Goal: Register for event/course

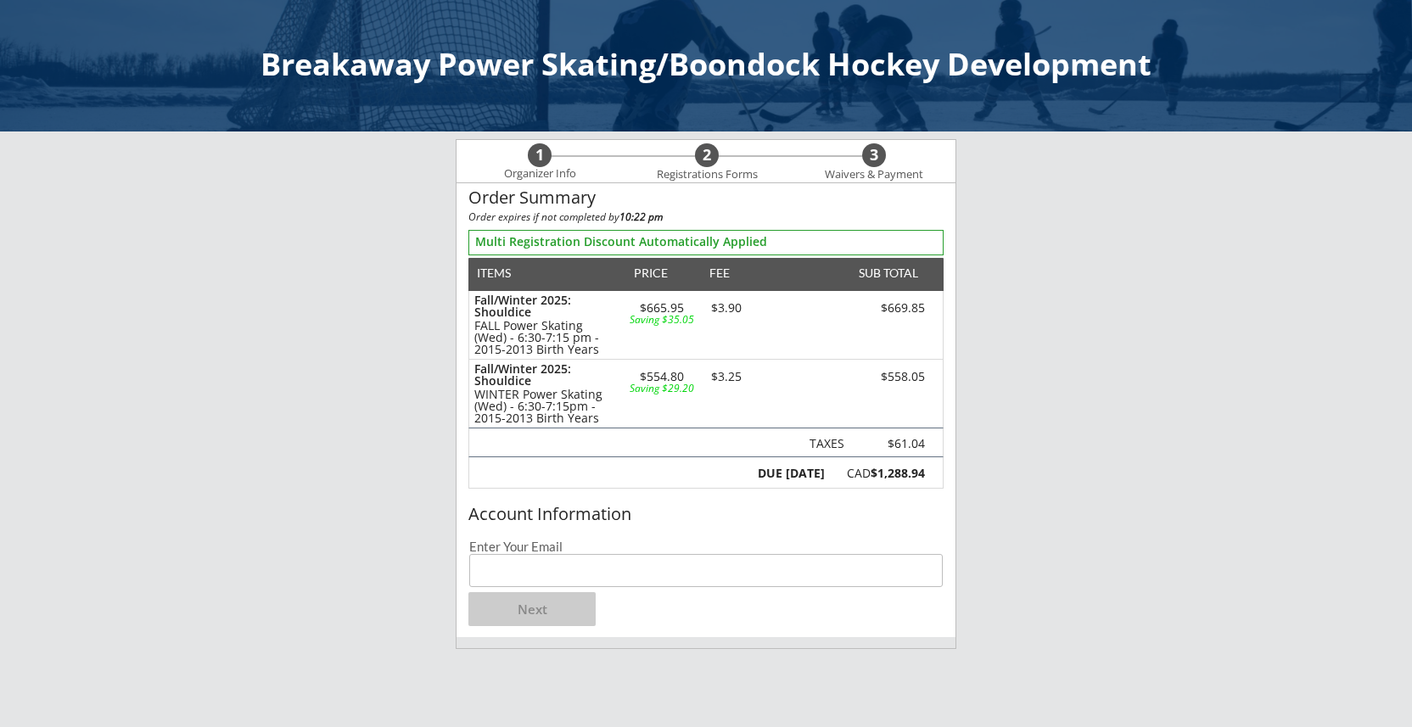
click at [587, 578] on input "email" at bounding box center [705, 570] width 473 height 33
type input "evandavison@outlook.com"
click at [553, 621] on button "Next" at bounding box center [531, 609] width 127 height 34
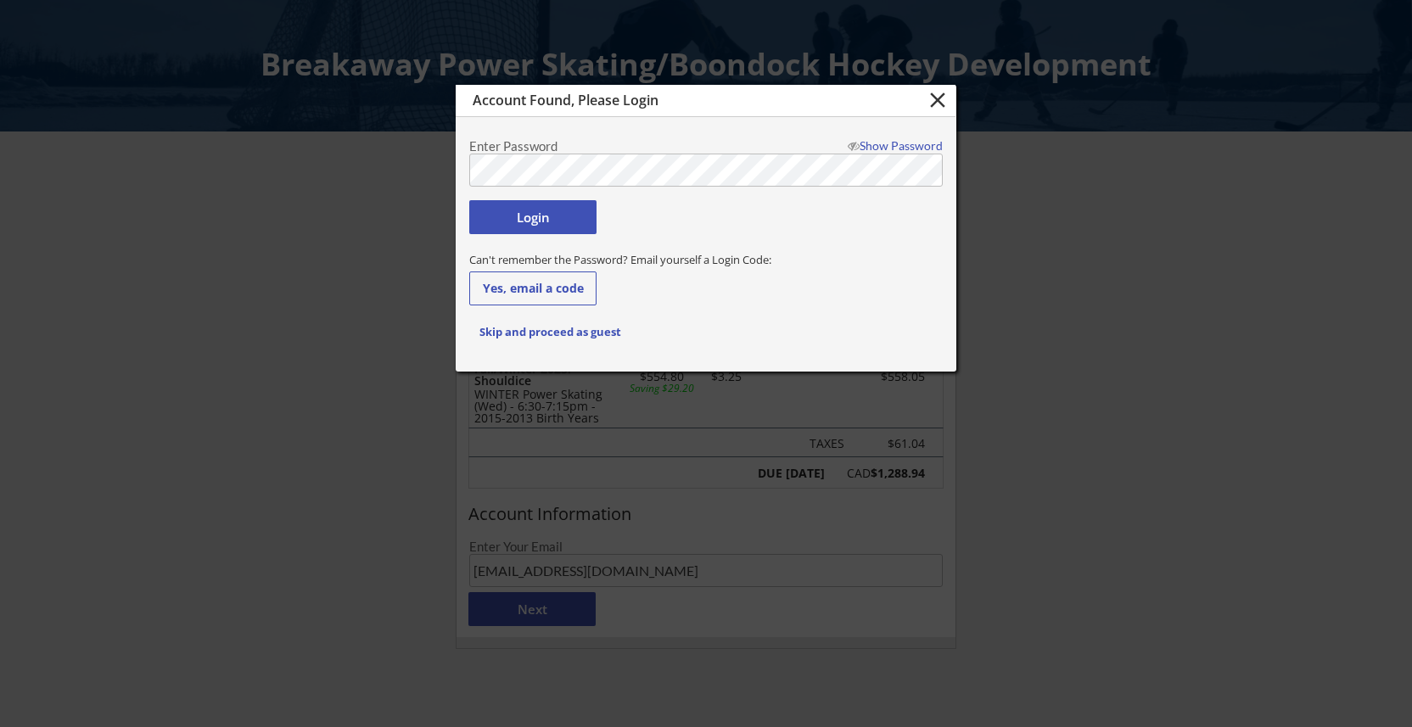
click at [516, 231] on button "Login" at bounding box center [532, 217] width 127 height 34
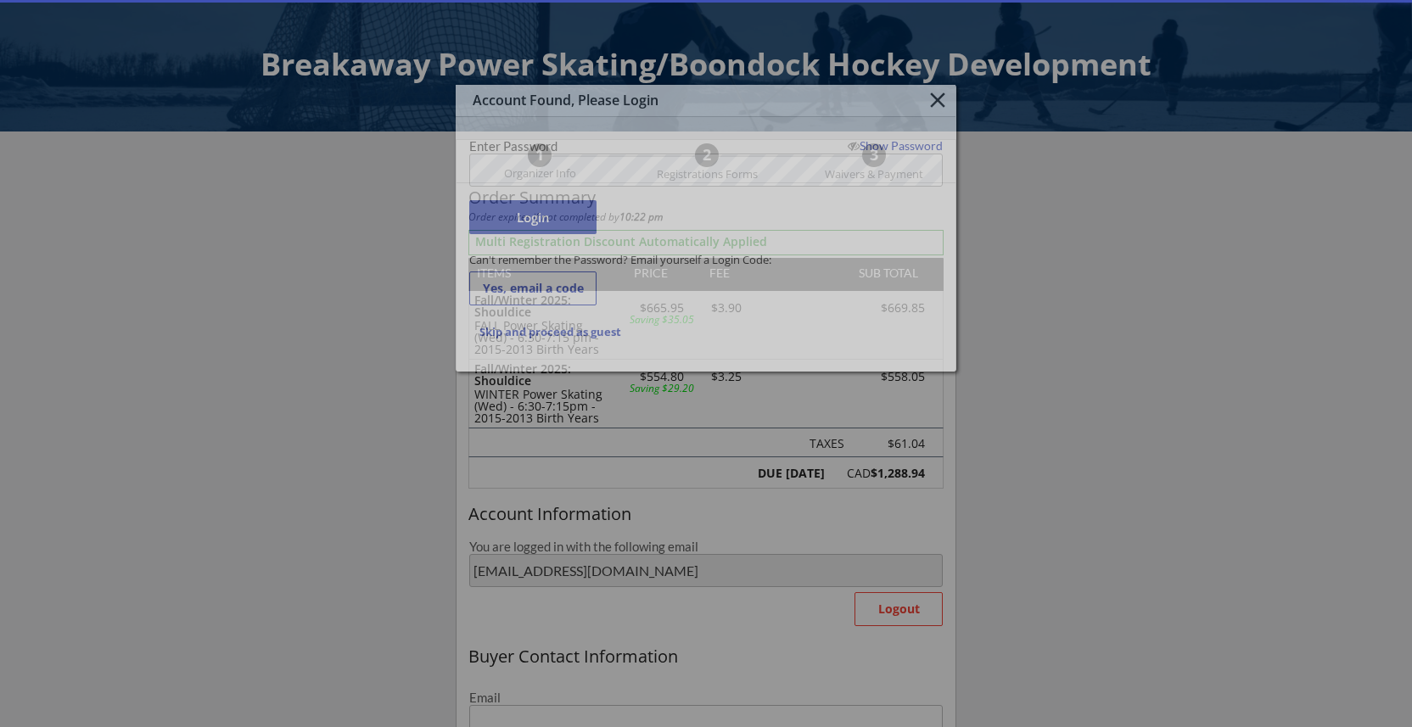
type input "[EMAIL_ADDRESS][DOMAIN_NAME]"
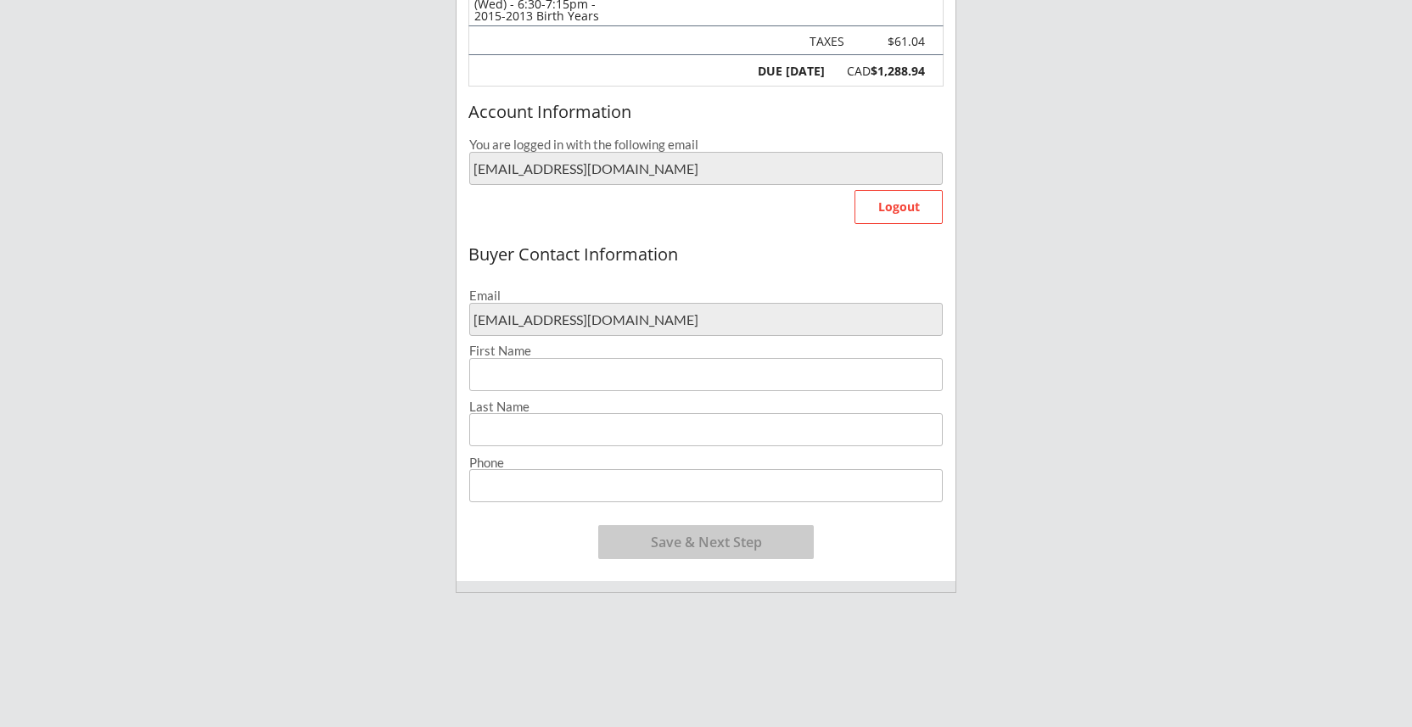
scroll to position [433, 0]
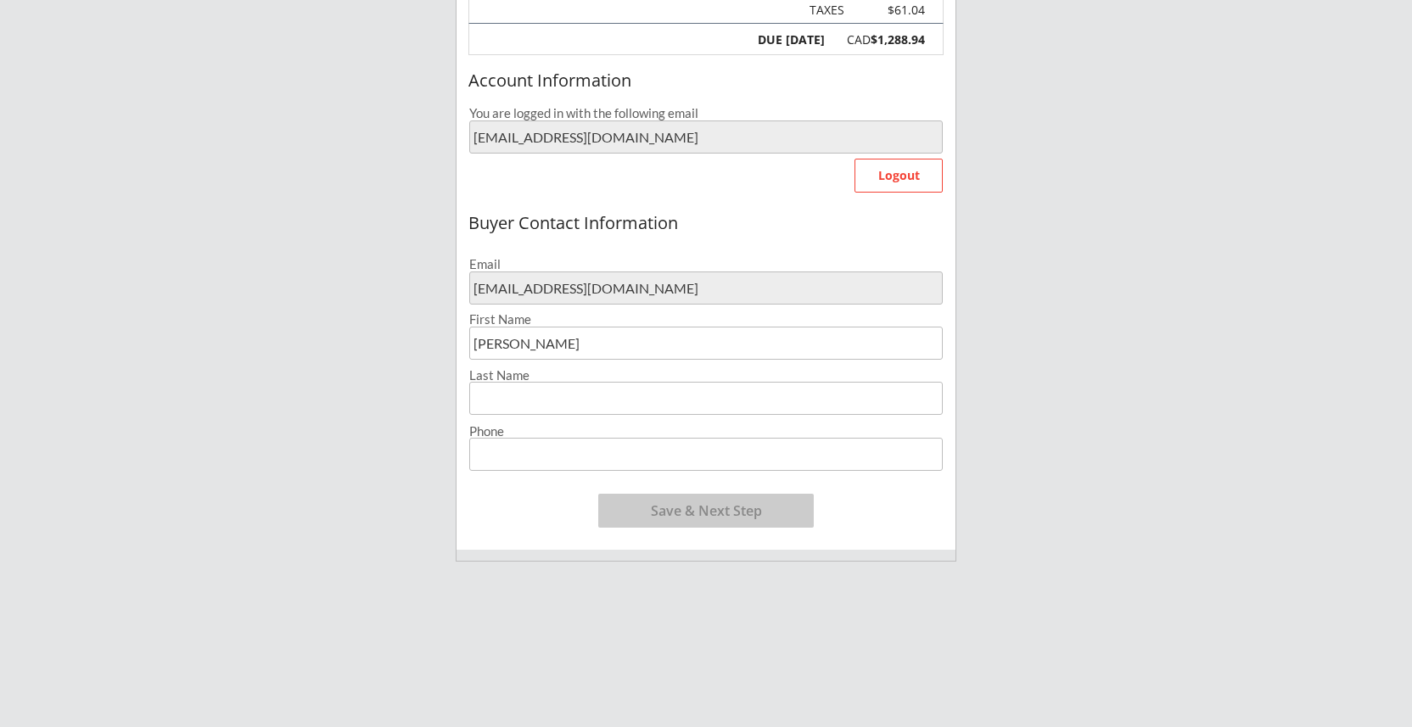
type input "[PERSON_NAME]"
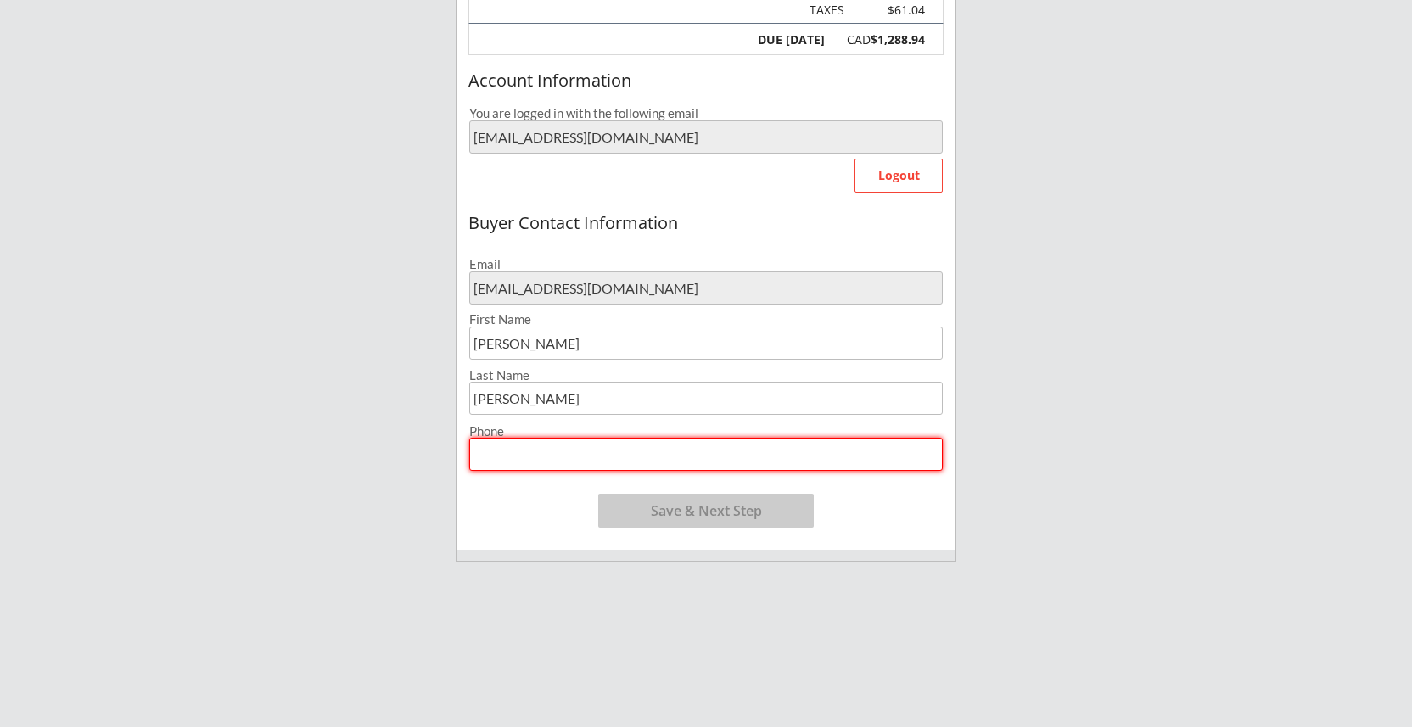
click at [481, 446] on input "input" at bounding box center [705, 454] width 473 height 33
type input "[PHONE_NUMBER]"
click at [681, 509] on button "Save & Next Step" at bounding box center [705, 511] width 215 height 34
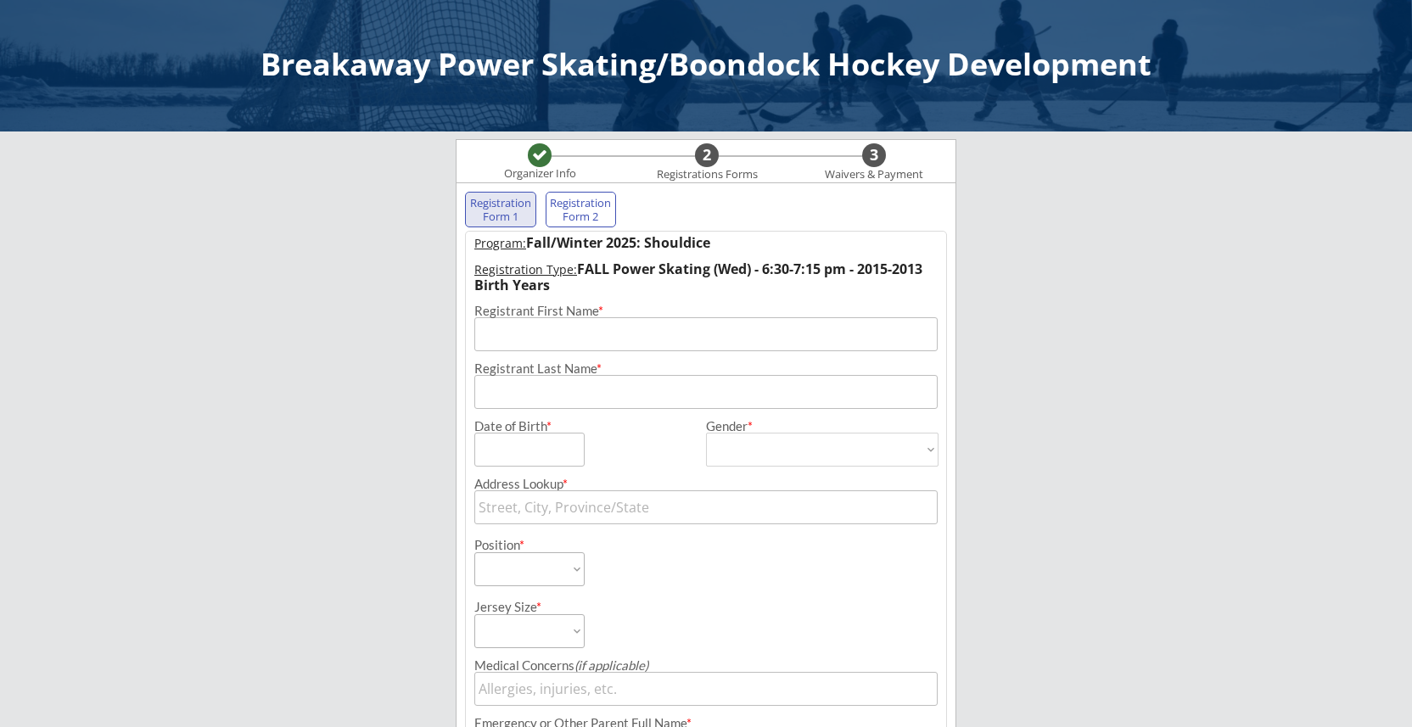
scroll to position [0, 0]
type input "Ben"
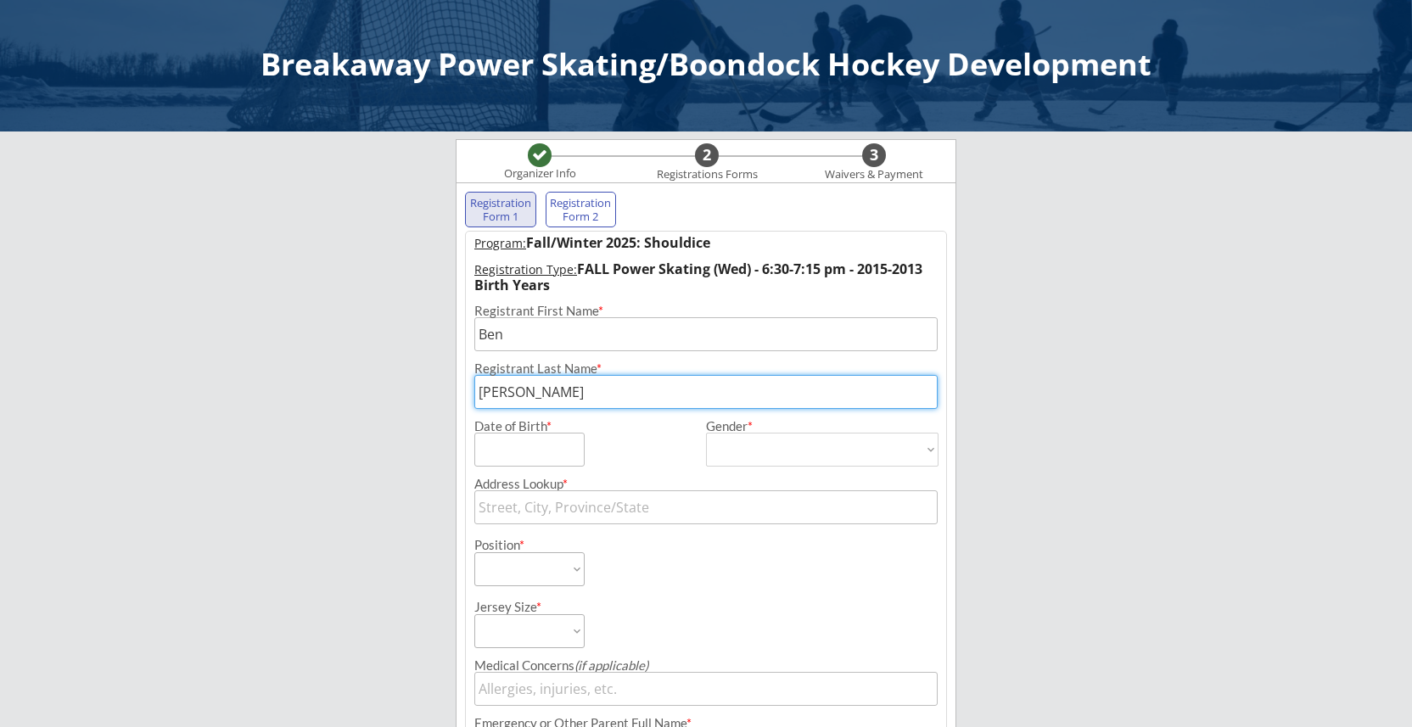
type input "[PERSON_NAME]"
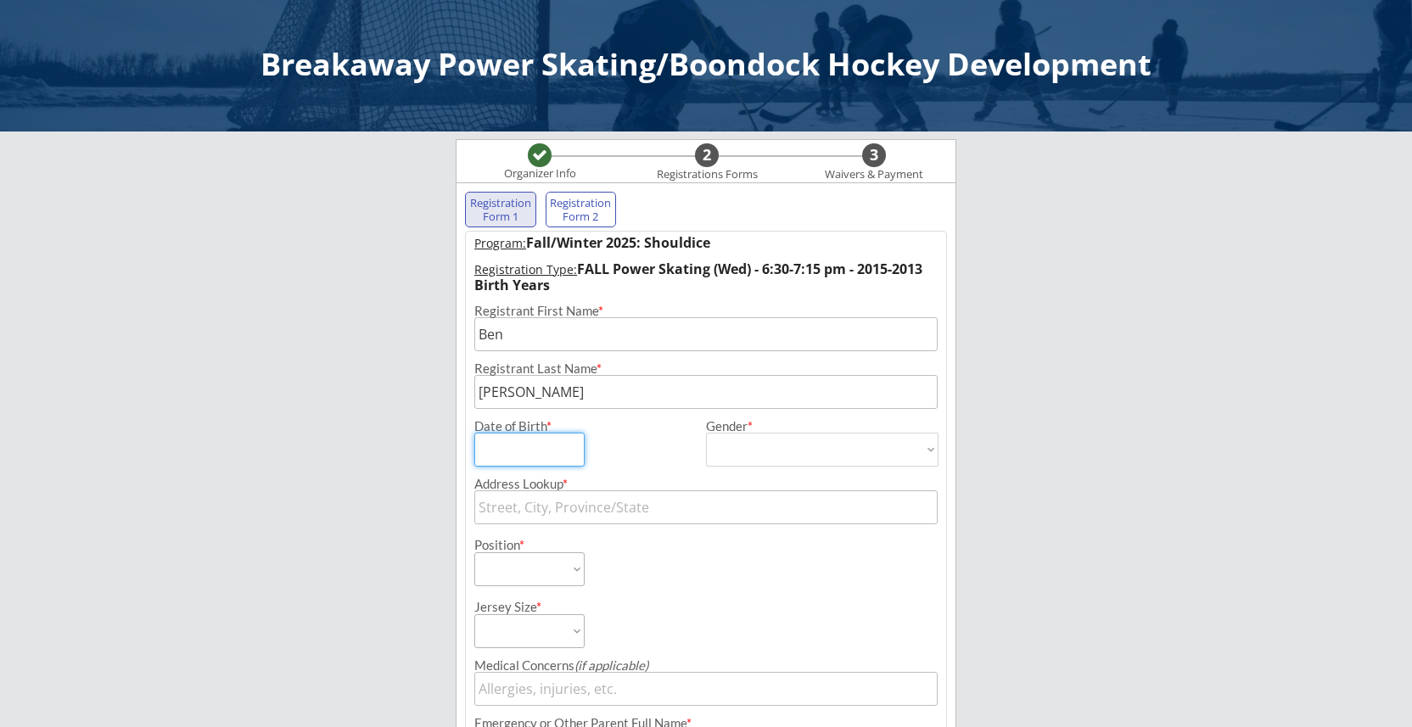
click at [550, 454] on input "input" at bounding box center [529, 450] width 110 height 34
type input "0m/dd/yyyy"
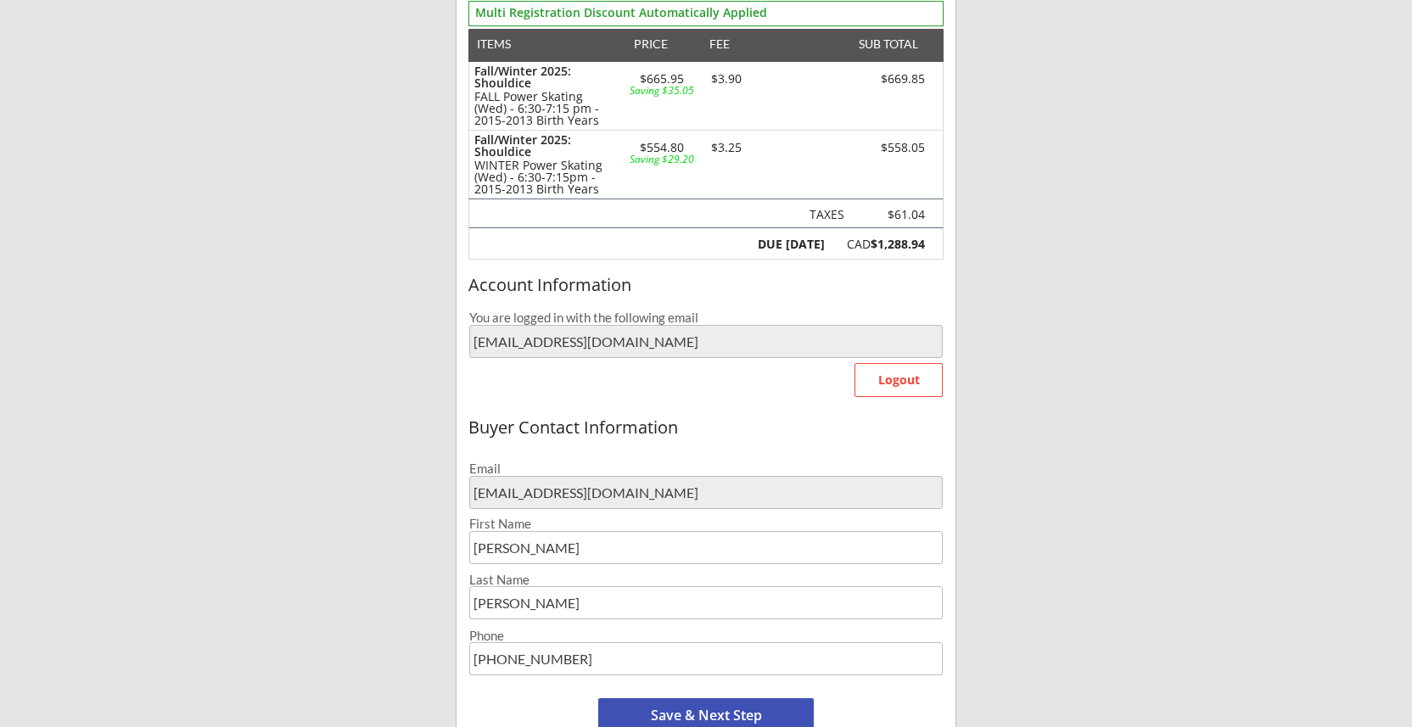
scroll to position [238, 0]
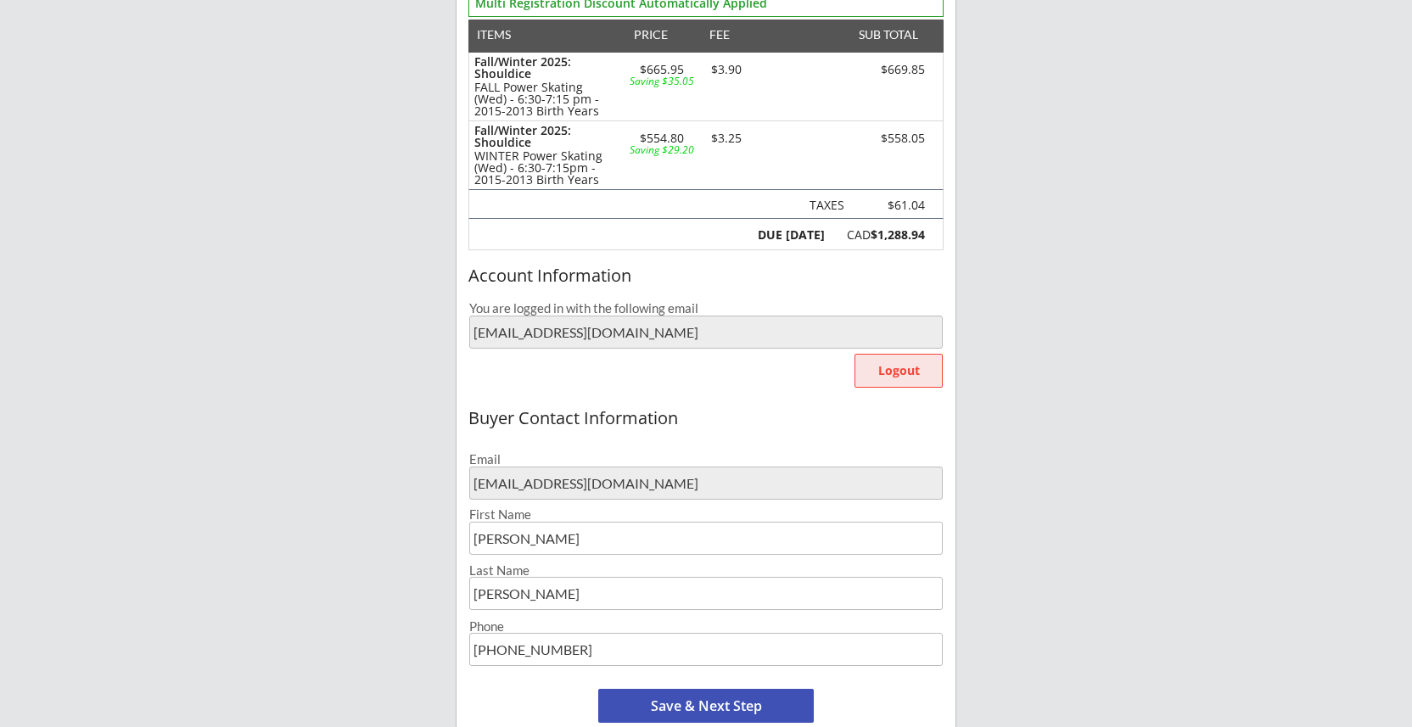
click at [901, 368] on button "Logout" at bounding box center [898, 371] width 88 height 34
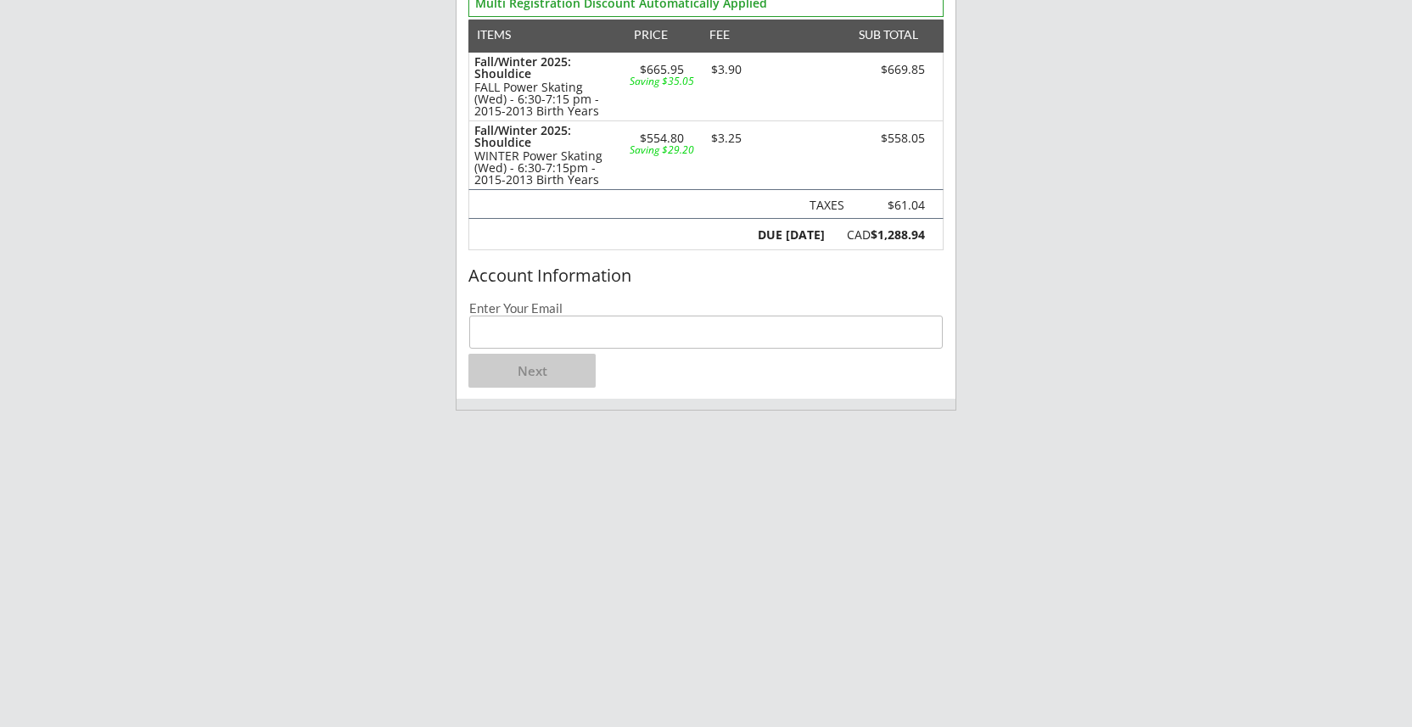
click at [690, 316] on input "email" at bounding box center [705, 332] width 473 height 33
type input "edavison@ualberta.ca"
click at [571, 375] on button "Next" at bounding box center [531, 371] width 127 height 34
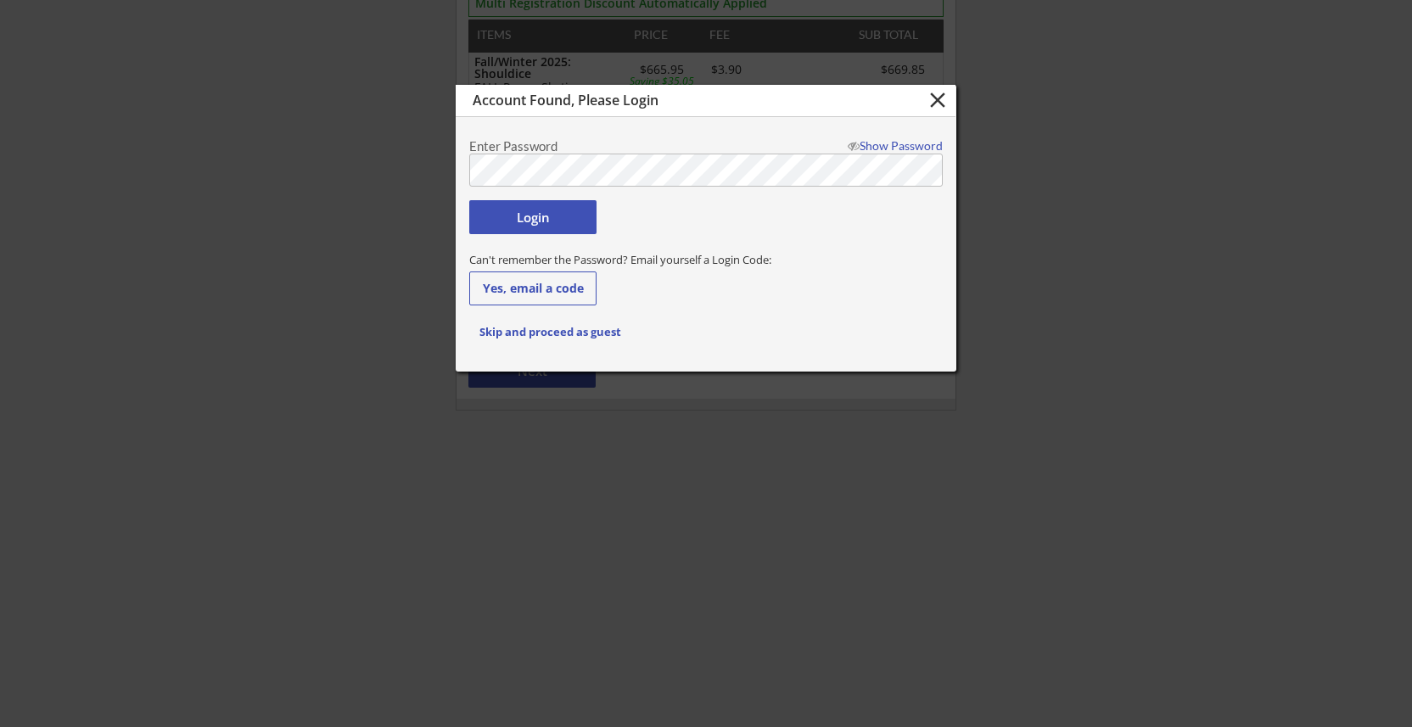
click at [538, 215] on button "Login" at bounding box center [532, 217] width 127 height 34
click at [525, 215] on button "Login" at bounding box center [532, 217] width 127 height 34
click at [909, 146] on div "Show Password" at bounding box center [891, 146] width 103 height 12
click at [909, 146] on div "Hide Password" at bounding box center [891, 146] width 103 height 12
click at [939, 106] on button "close" at bounding box center [937, 99] width 28 height 25
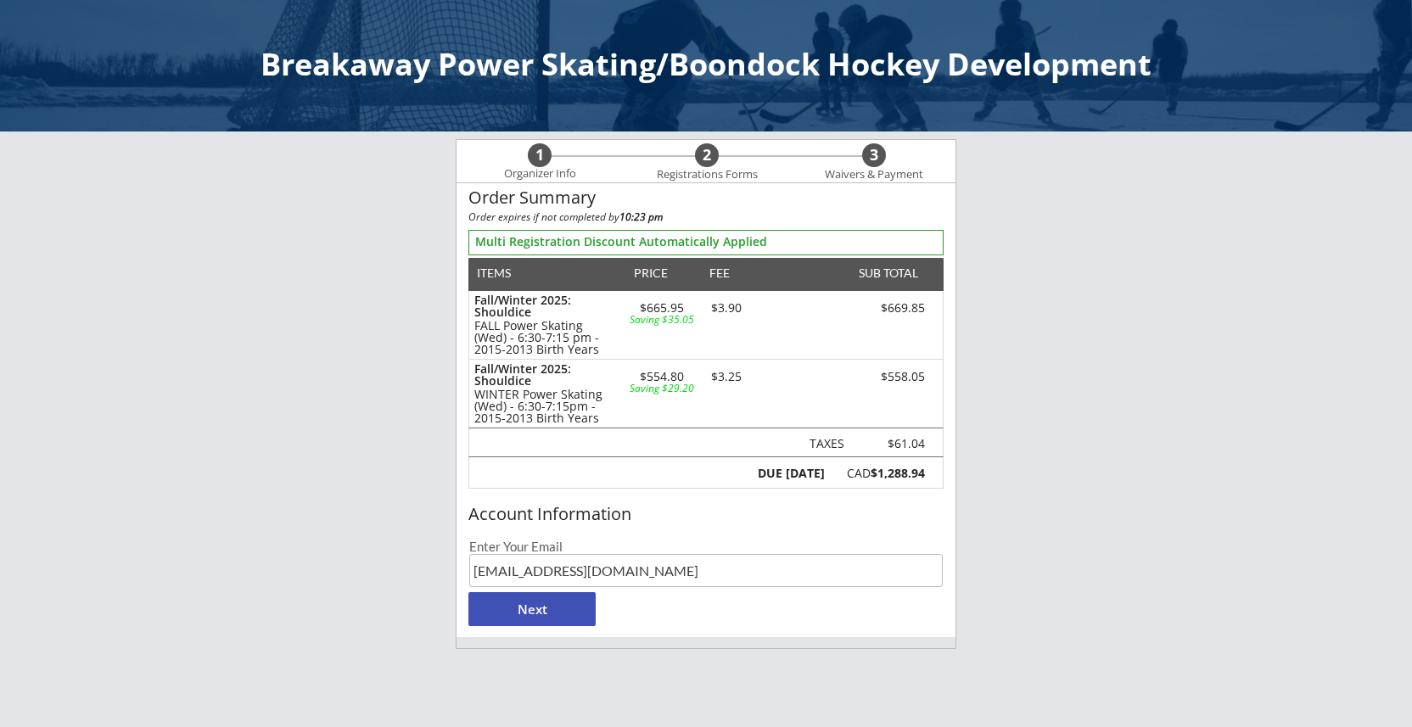
scroll to position [0, 0]
click at [547, 567] on input "email" at bounding box center [705, 570] width 473 height 33
type input "[EMAIL_ADDRESS][DOMAIN_NAME]"
click at [537, 622] on button "Next" at bounding box center [531, 609] width 127 height 34
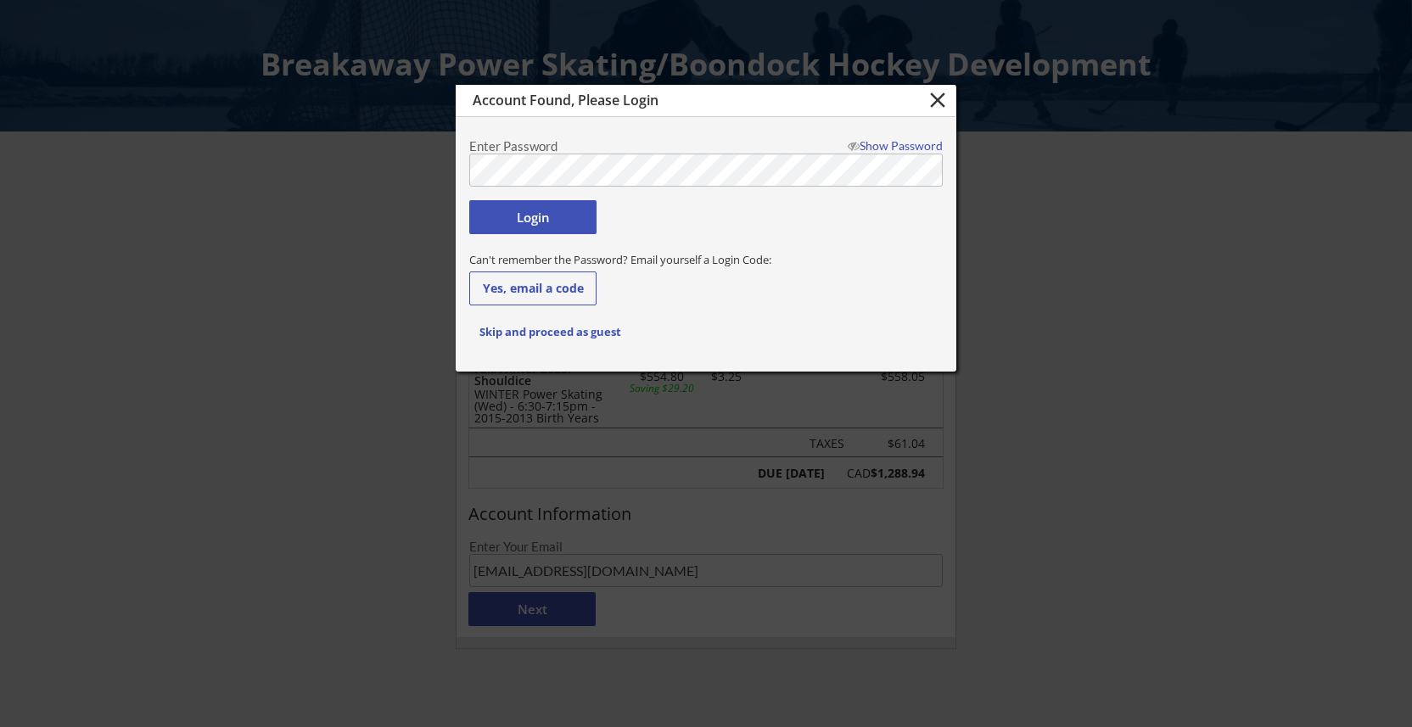
click at [506, 220] on button "Login" at bounding box center [532, 217] width 127 height 34
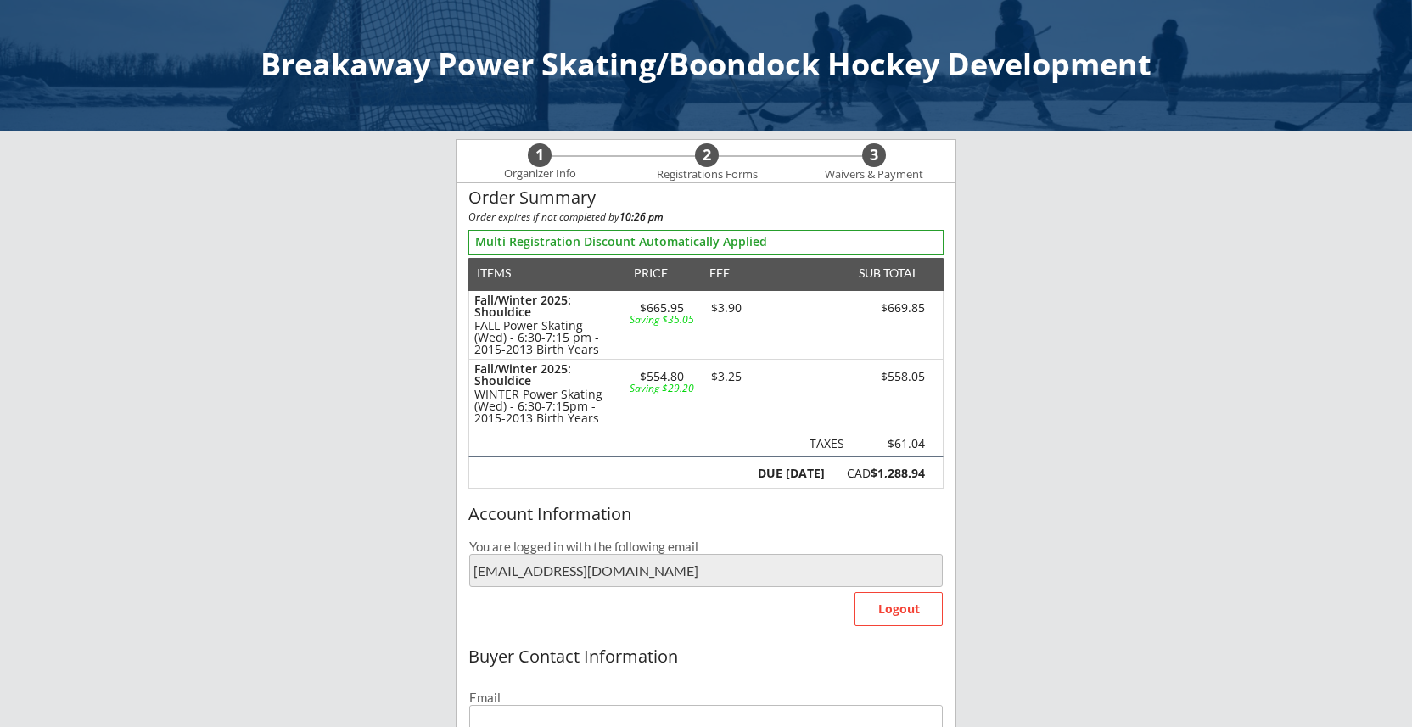
type input "[EMAIL_ADDRESS][DOMAIN_NAME]"
type input "[PERSON_NAME]"
type input "[PHONE_NUMBER]"
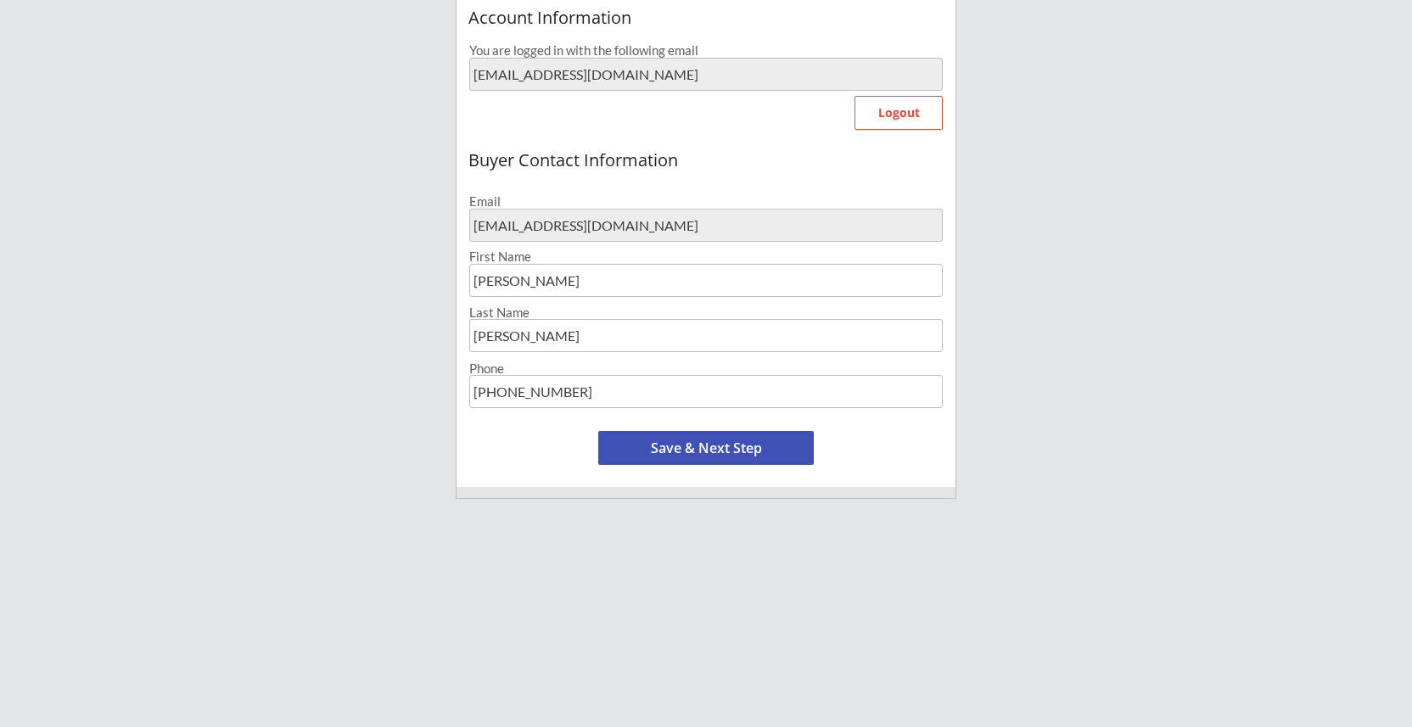
scroll to position [498, 0]
click at [760, 444] on button "Save & Next Step" at bounding box center [705, 446] width 215 height 34
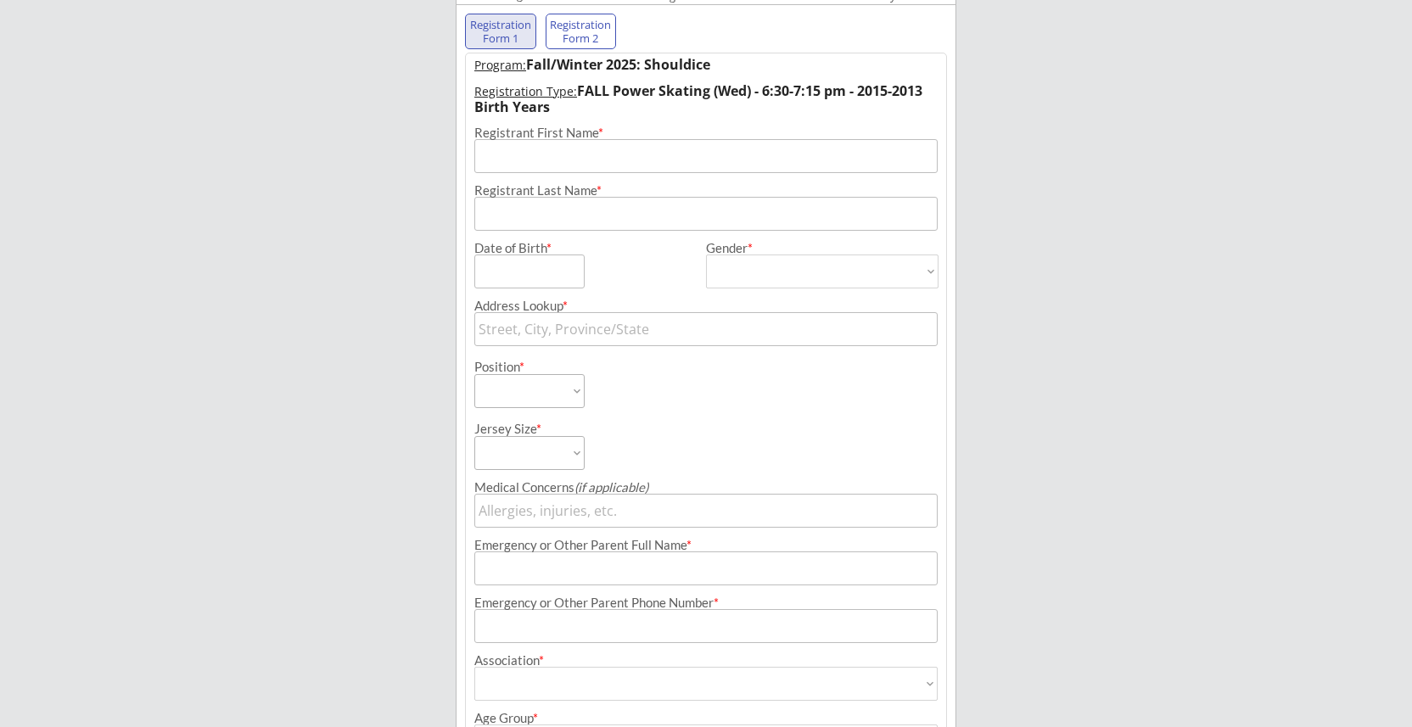
scroll to position [122, 0]
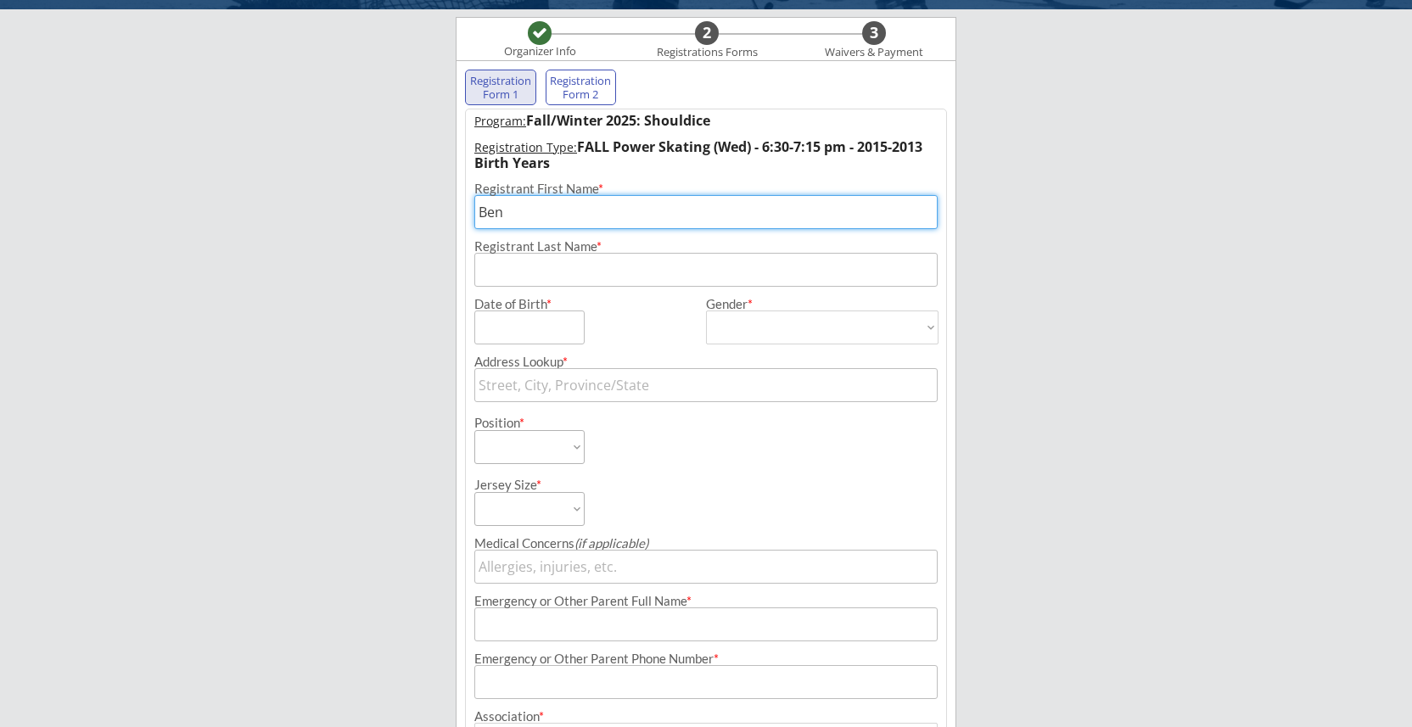
type input "Ben"
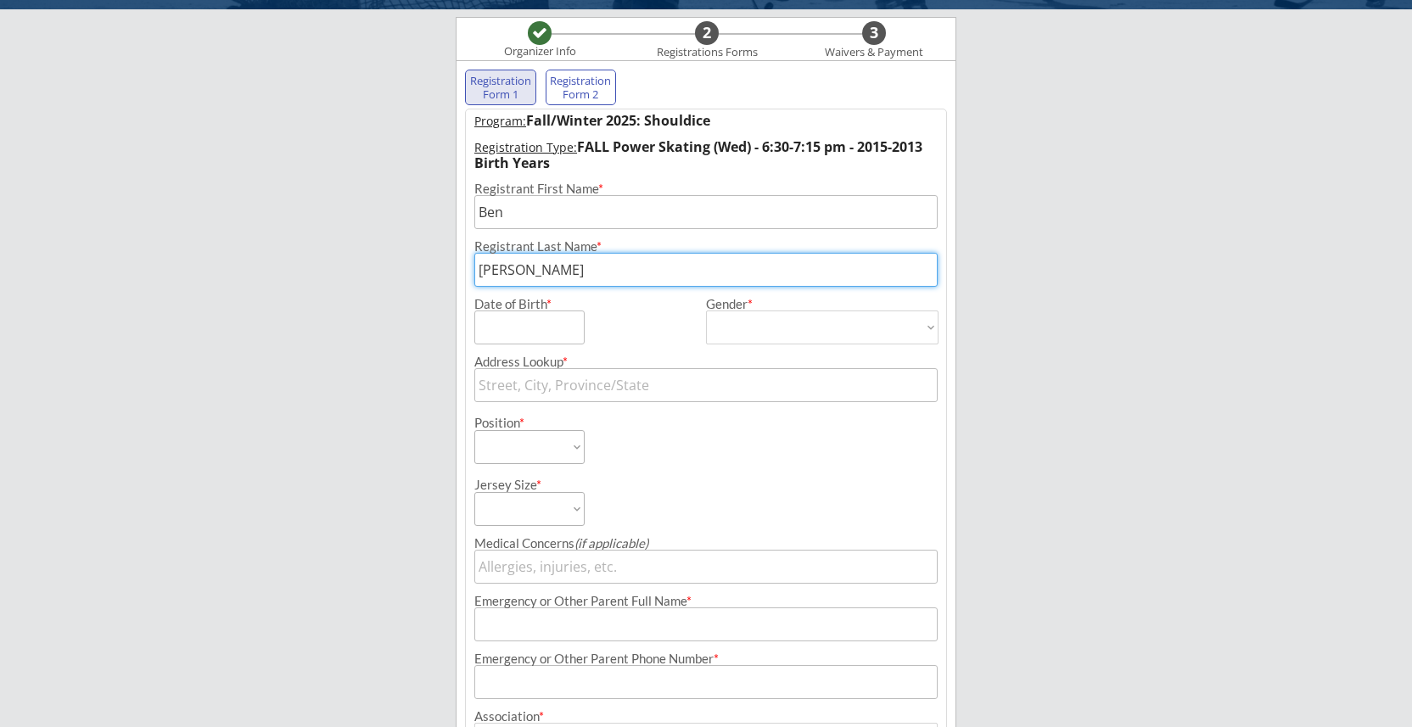
type input "[PERSON_NAME]"
click at [652, 336] on div "Date of Birth *" at bounding box center [584, 321] width 221 height 47
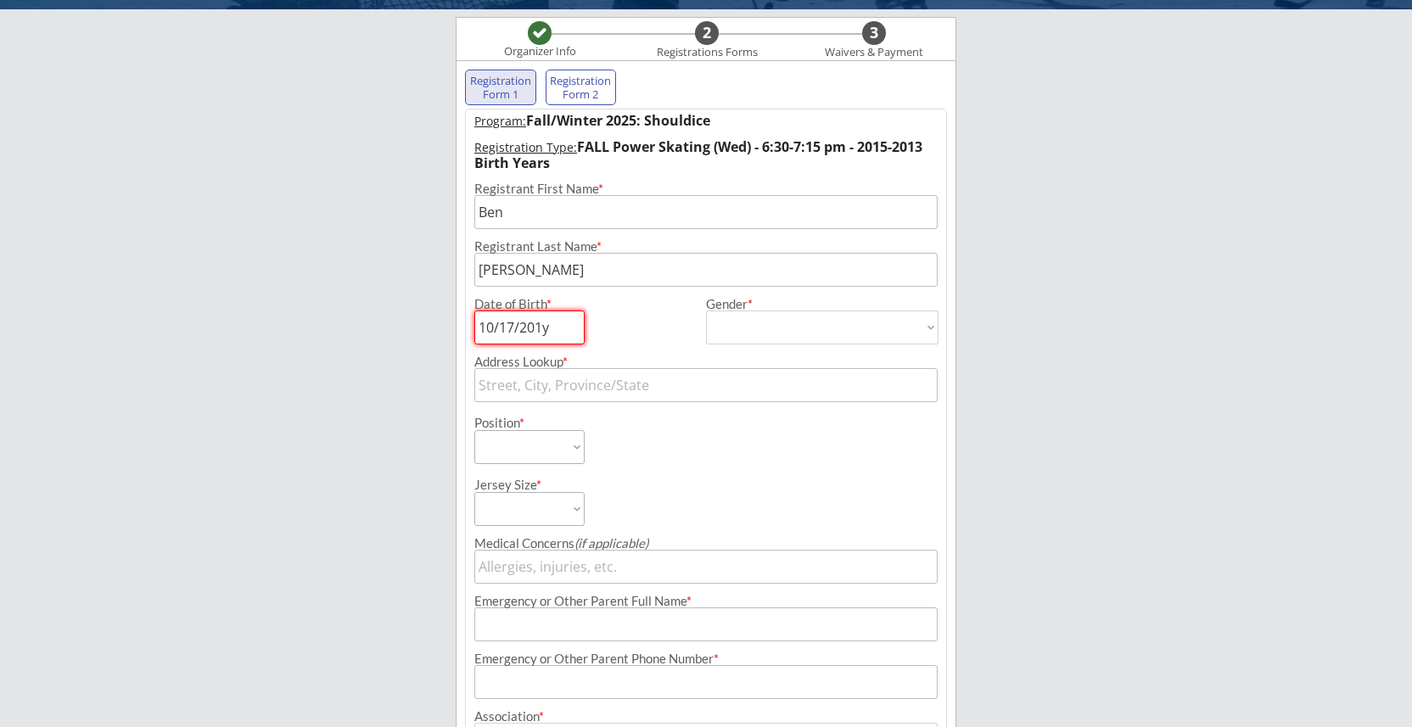
type input "[DATE]"
select select ""[DEMOGRAPHIC_DATA]""
type input "[DEMOGRAPHIC_DATA]"
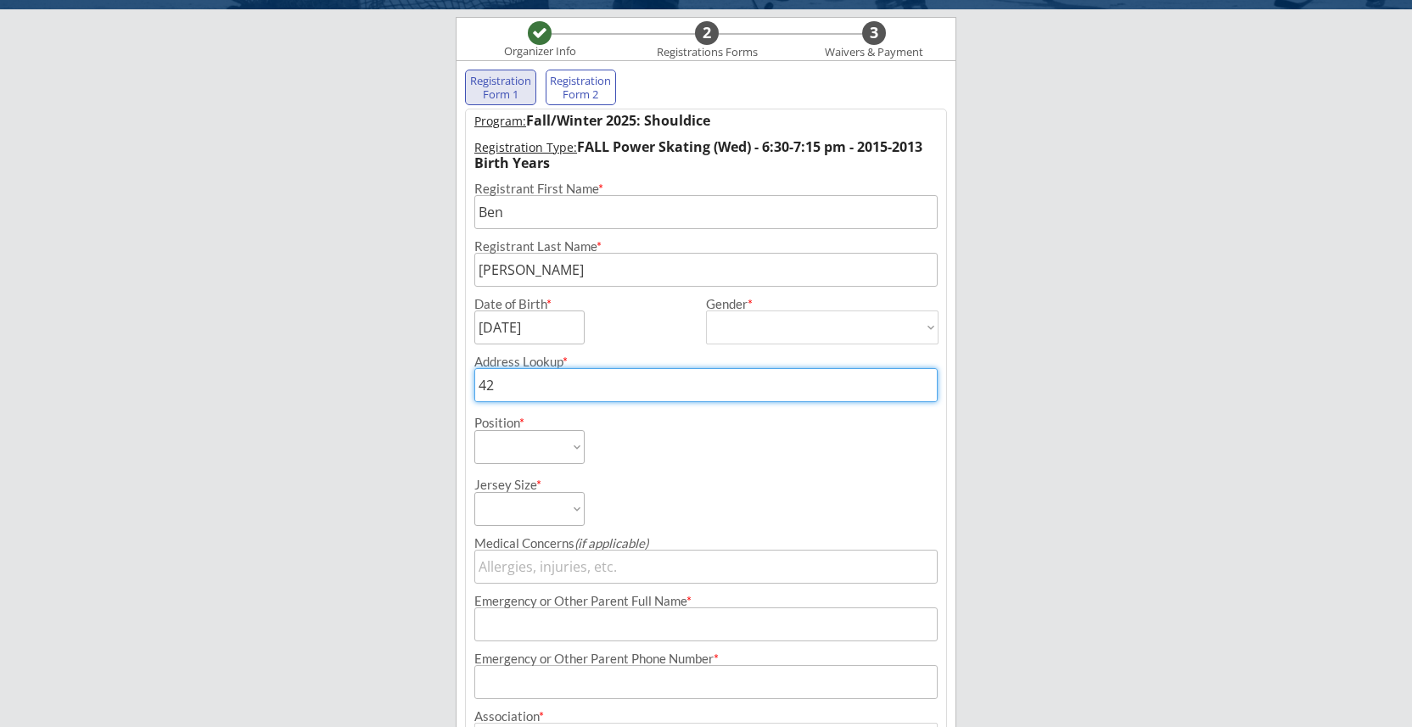
type input "425"
type input "[STREET_ADDRESS]"
type input "4256"
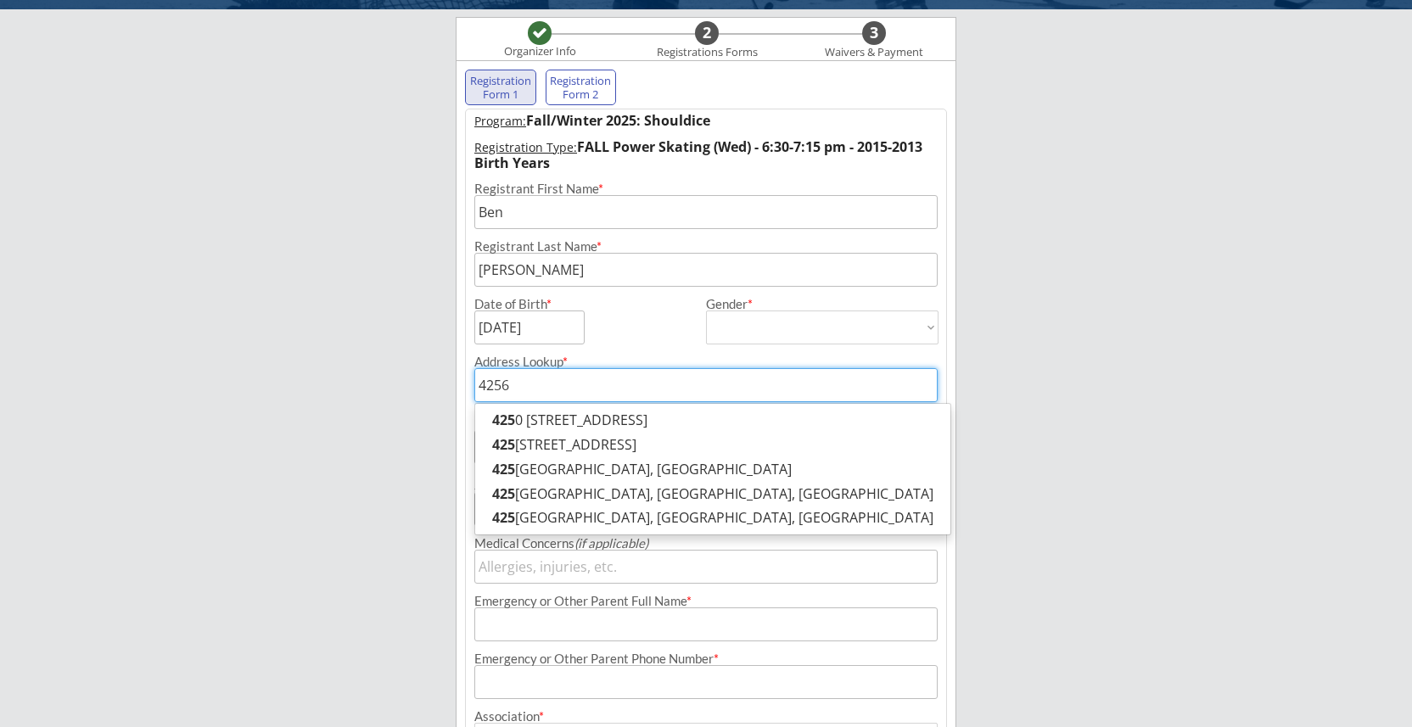
type input "[STREET_ADDRESS]"
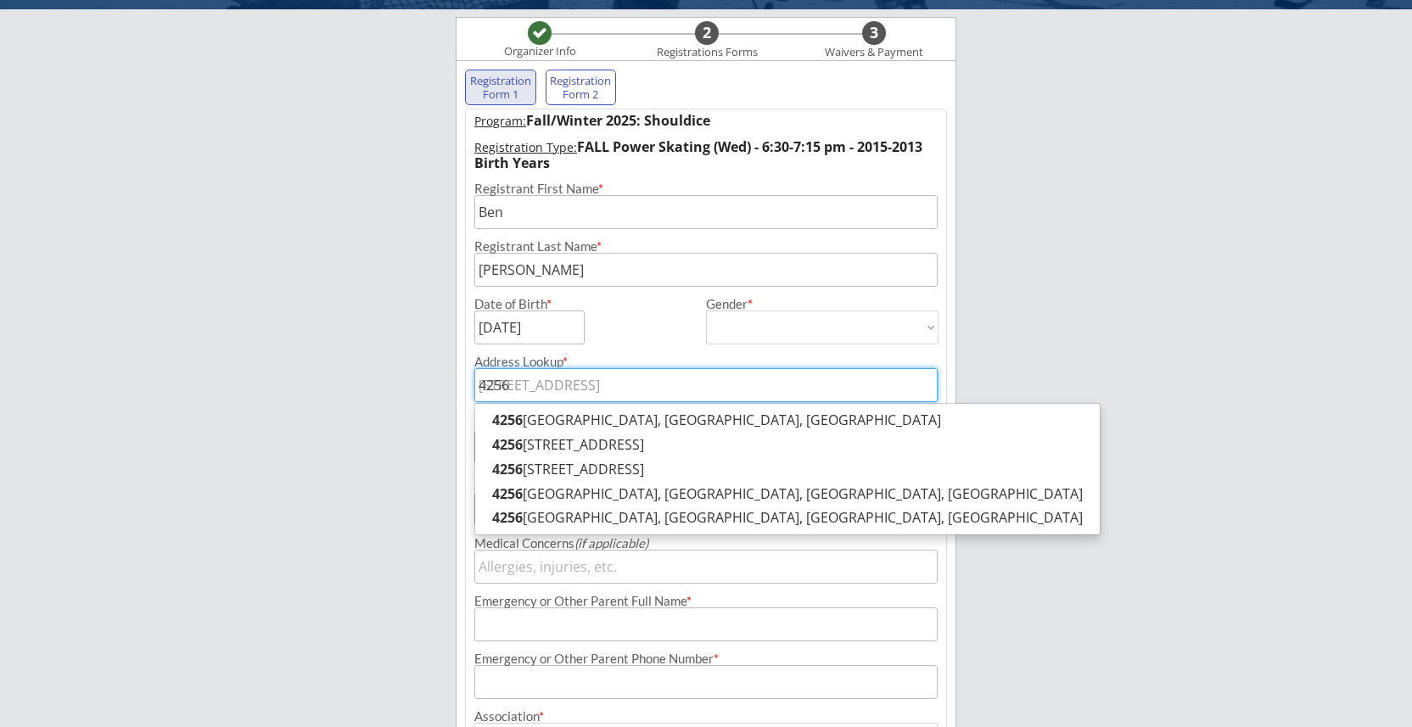
type input "4256"
type input "4256 g"
type input "[STREET_ADDRESS]"
type input "4256 glo"
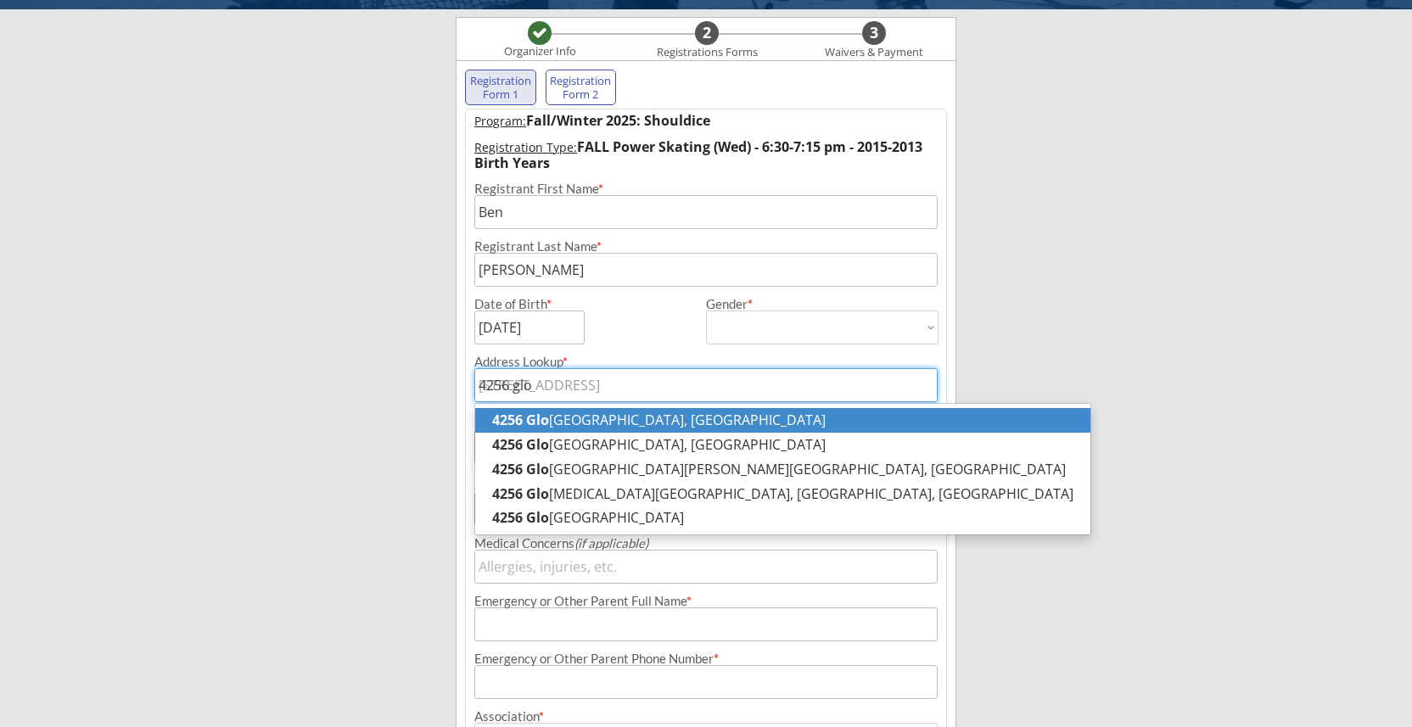
click at [707, 423] on p "[STREET_ADDRESS]" at bounding box center [782, 420] width 615 height 25
type input "[STREET_ADDRESS]"
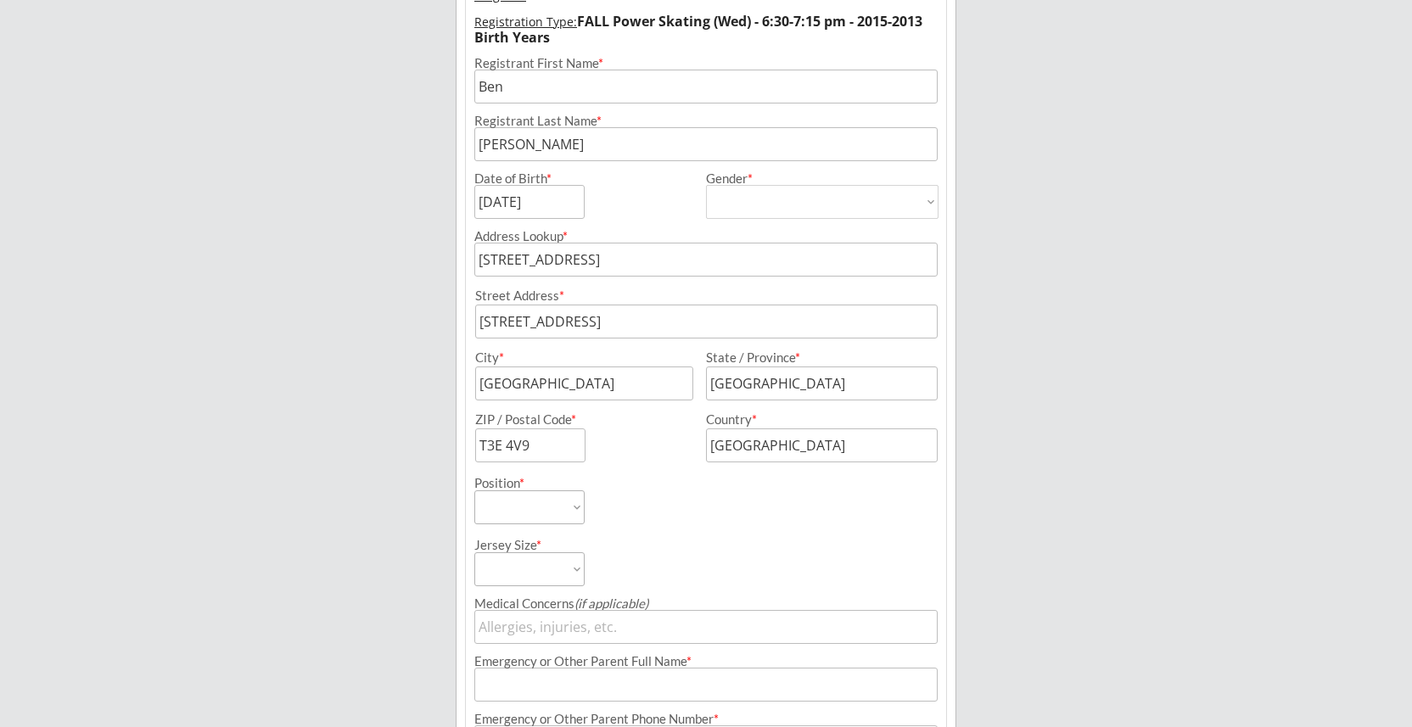
scroll to position [339, 0]
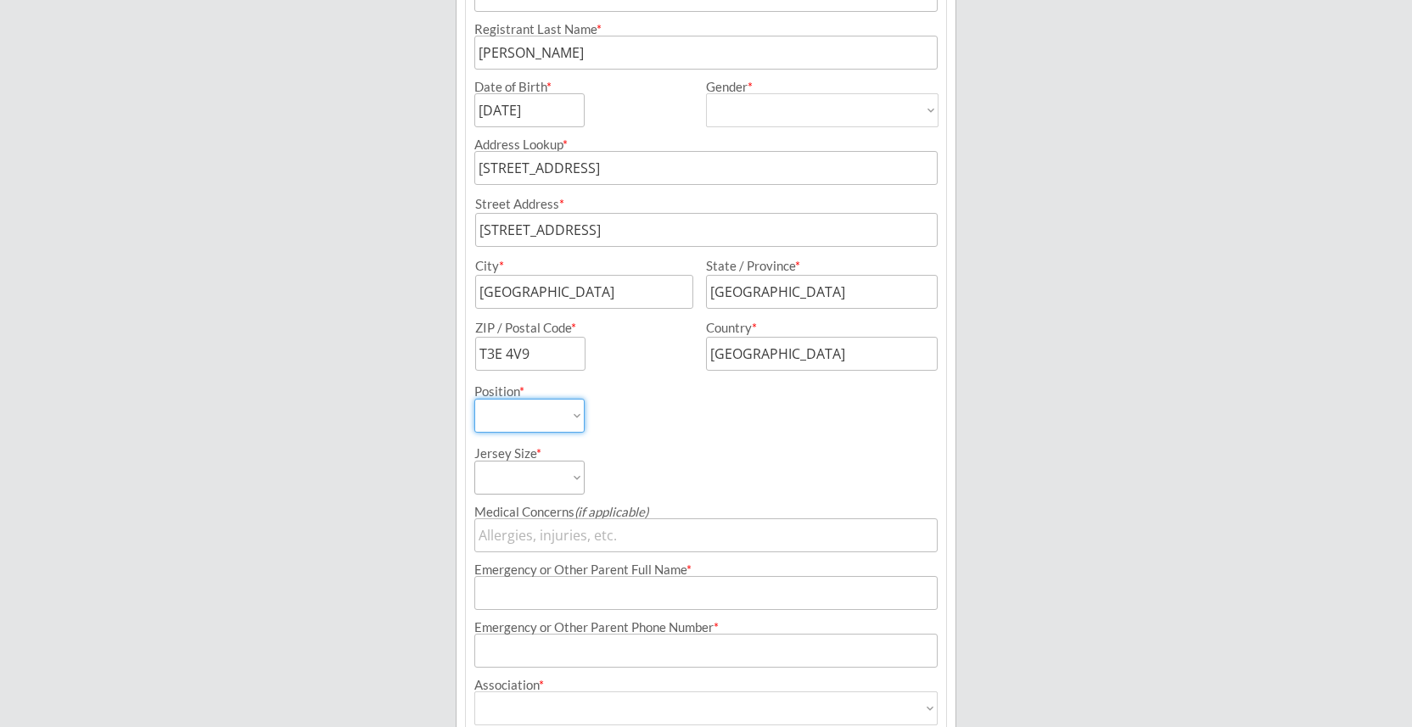
select select ""Forward""
select select ""Youth L""
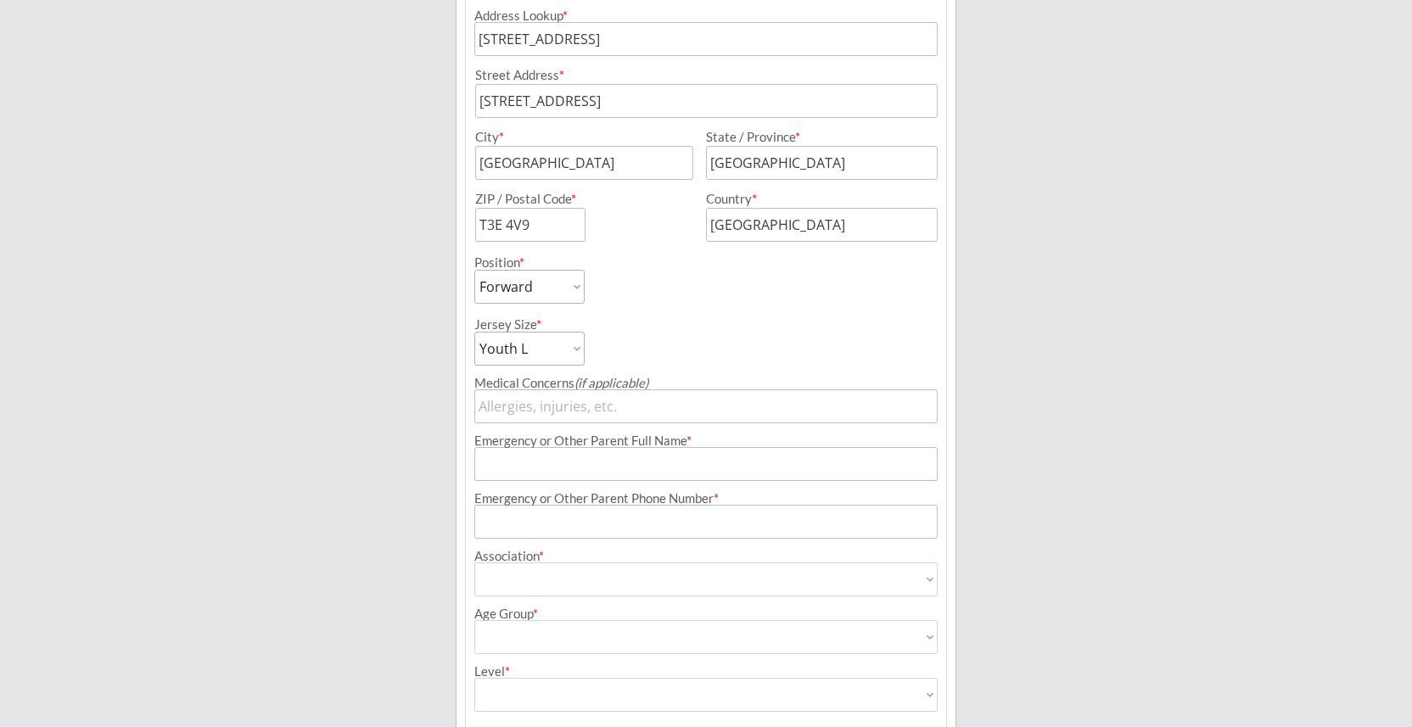
scroll to position [470, 0]
type input "E"
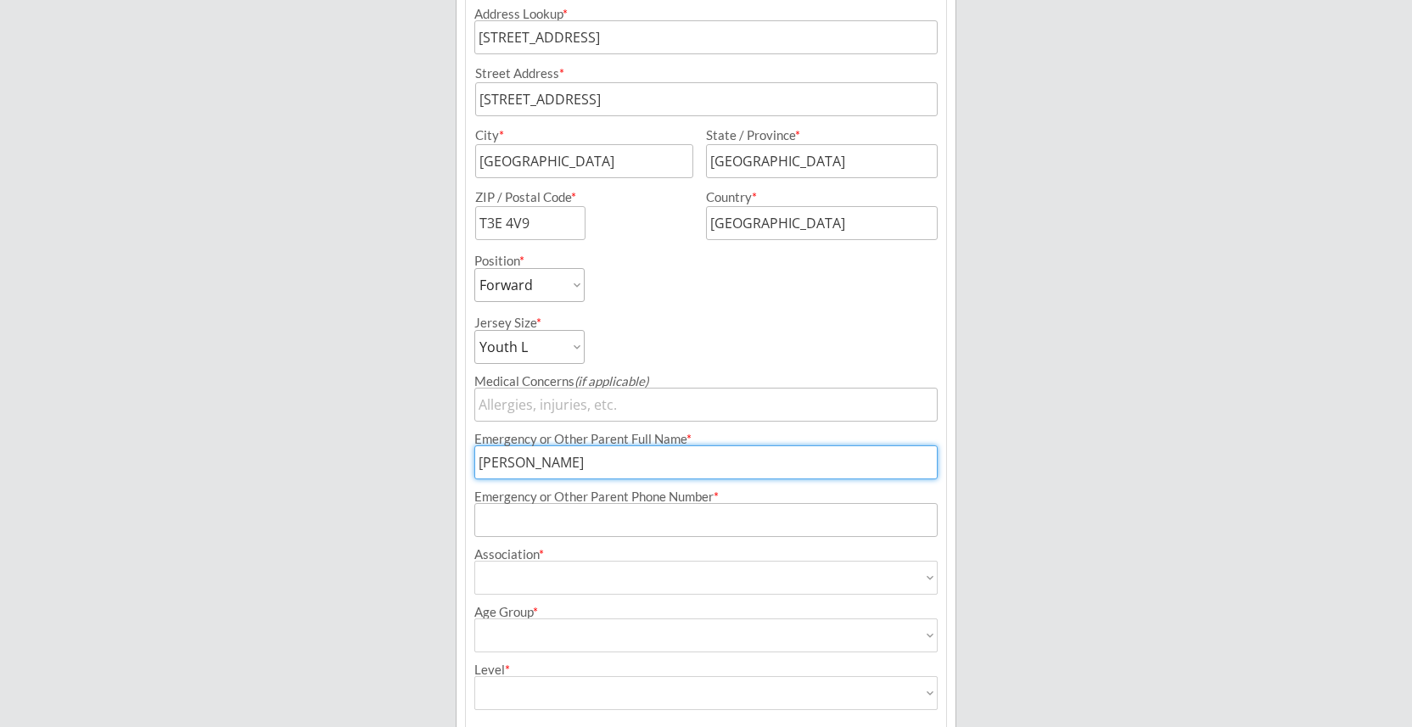
type input "[PERSON_NAME]"
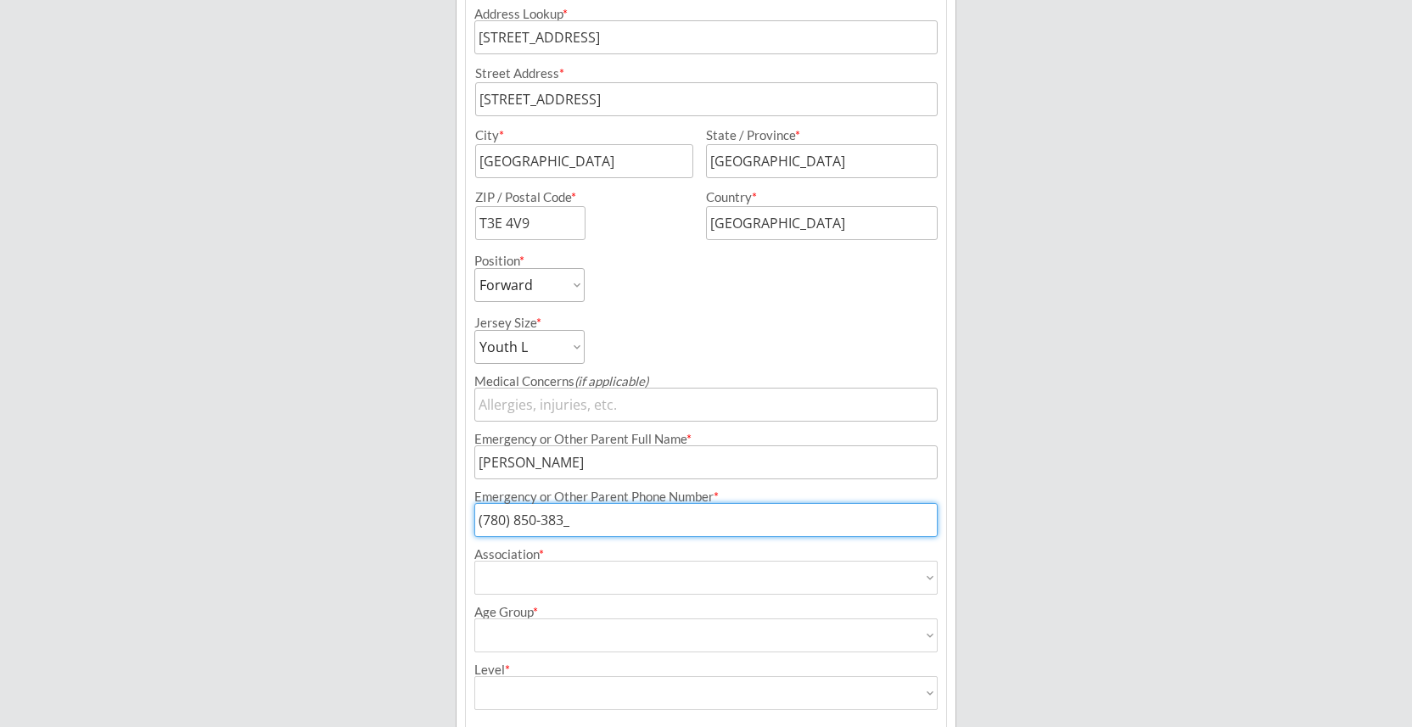
type input "[PHONE_NUMBER]"
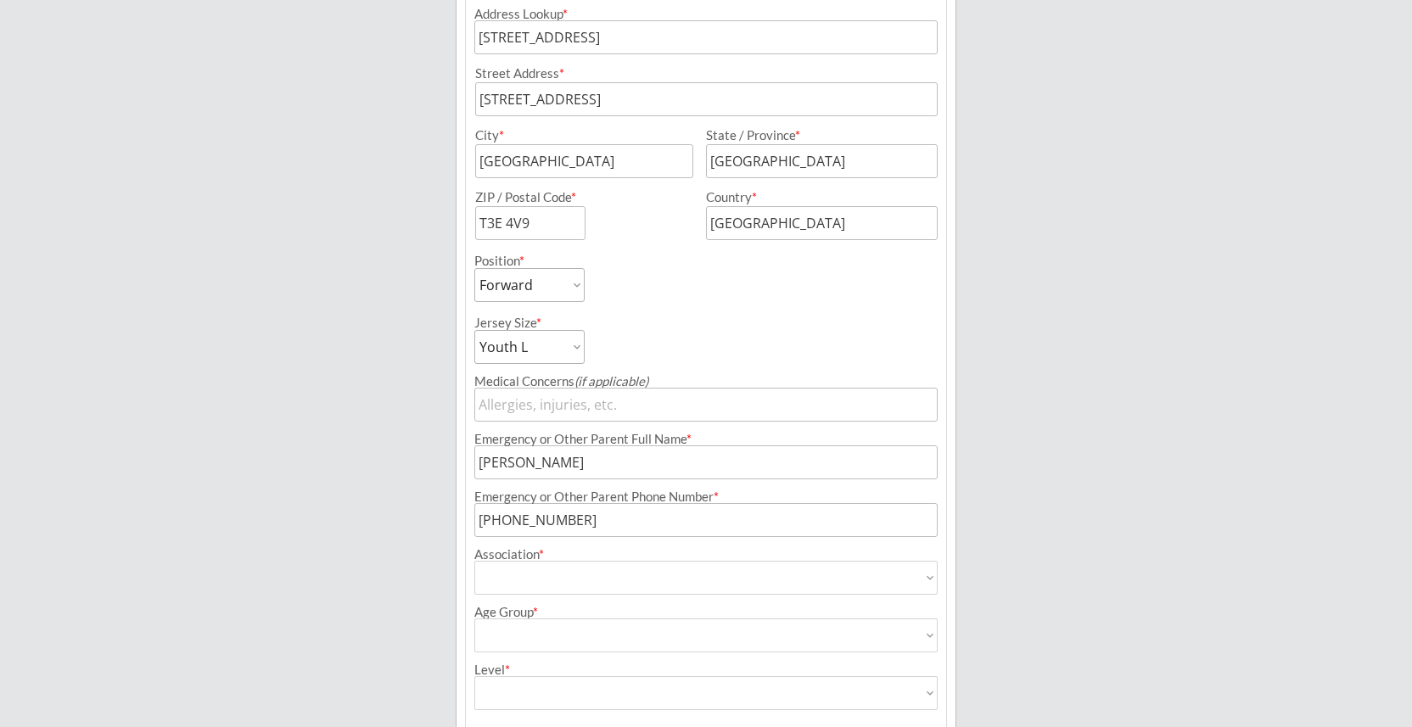
select select ""Glenlake Hawks Minor Hockey Club""
type input "Glenlake Hawks Minor Hockey Club"
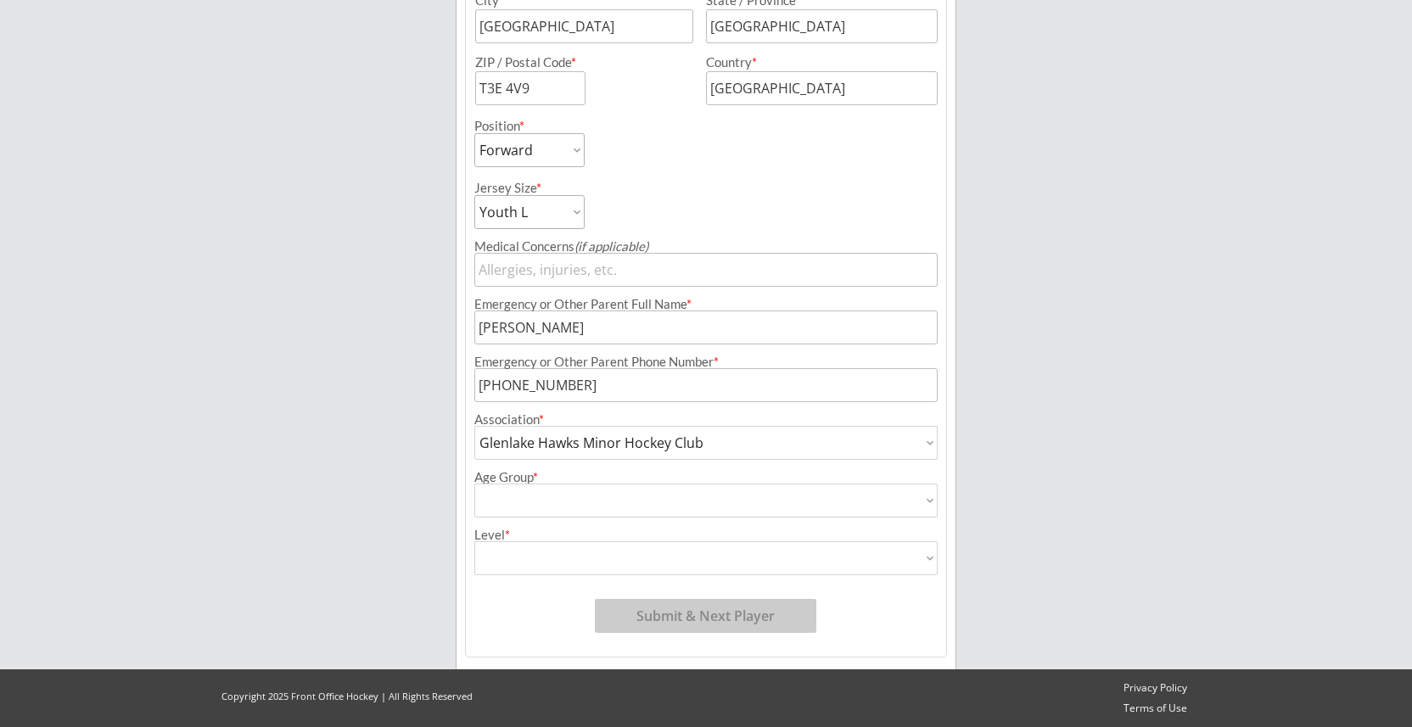
scroll to position [605, 0]
select select ""U11""
type input "U11"
select select ""Division 1""
type input "Division 1"
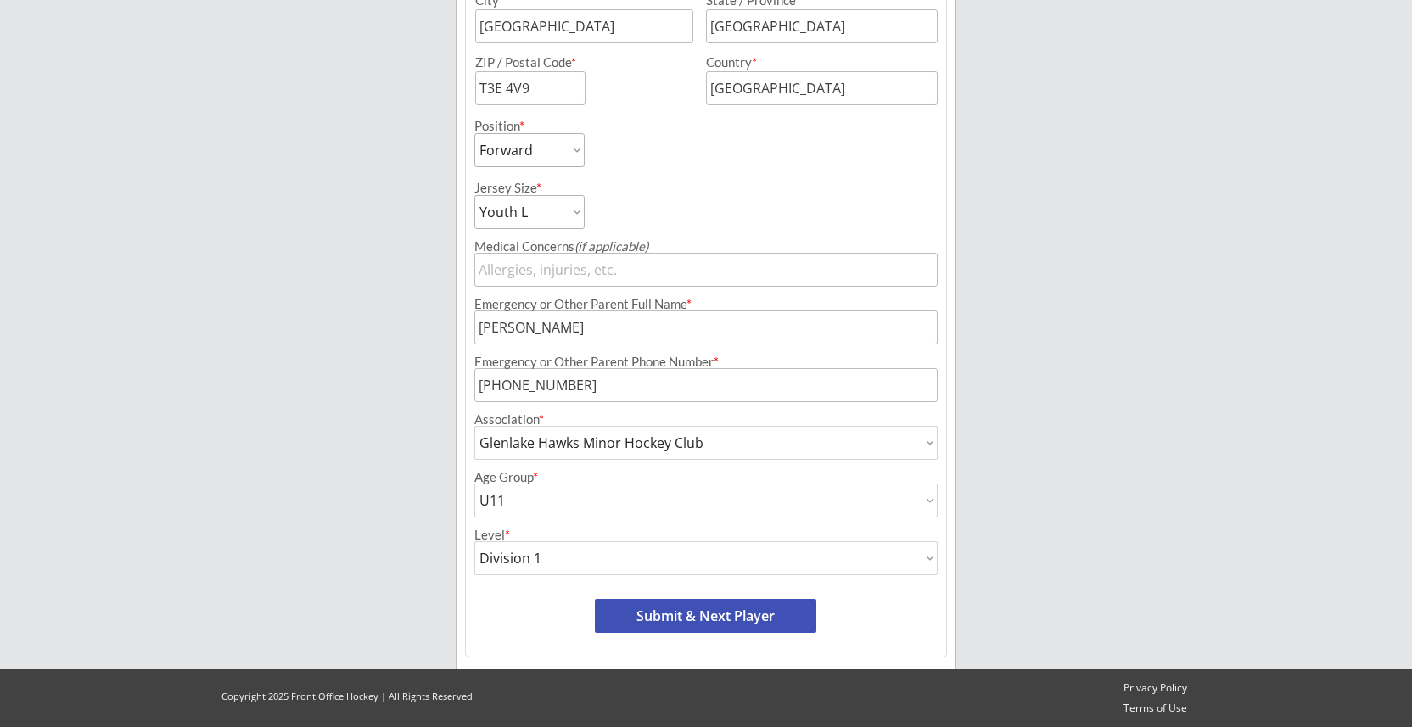
select select ""Division 3""
type input "Division 3"
click at [1049, 508] on div "Breakaway Power Skating/Boondock Hockey Development Organizer Info 2 Registrati…" at bounding box center [706, 61] width 1412 height 1332
click at [696, 621] on button "Submit & Next Player" at bounding box center [705, 616] width 221 height 34
select select ""PLACEHOLDER_1427118222253""
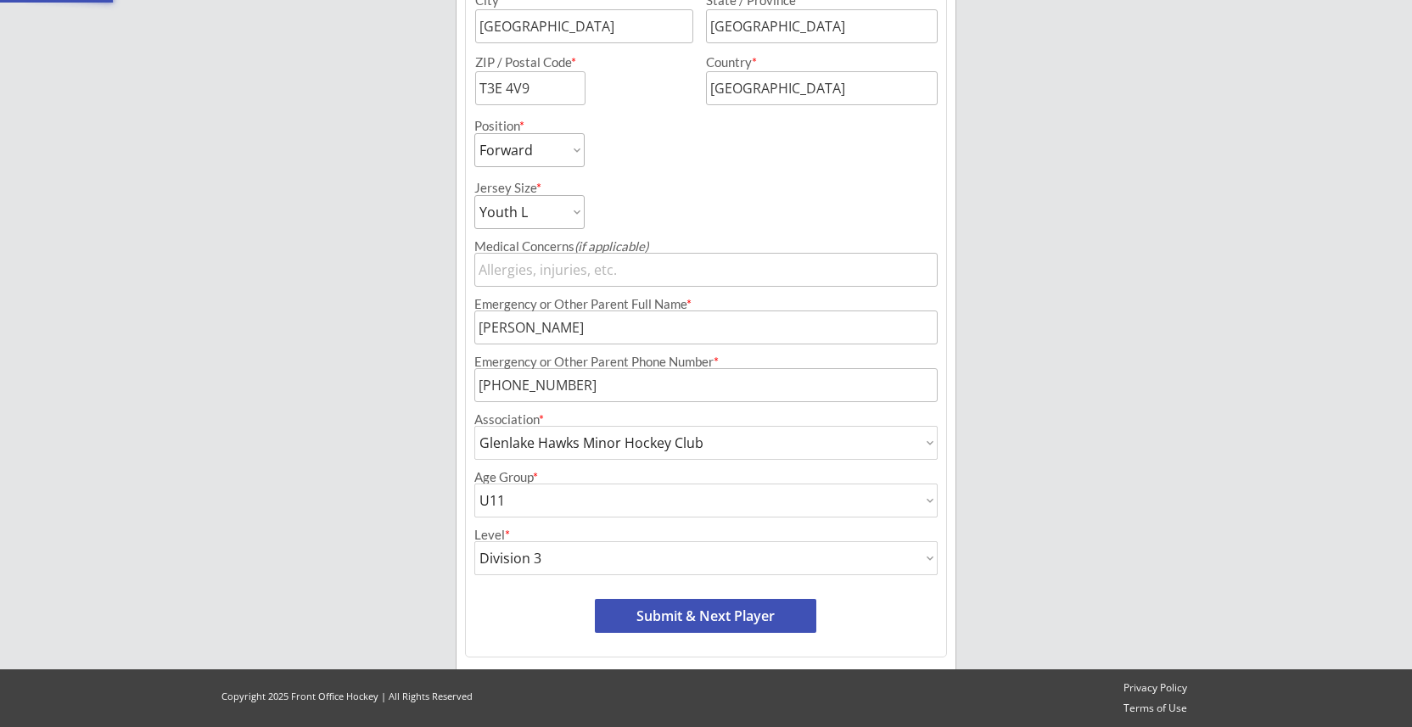
select select ""PLACEHOLDER_1427118222253""
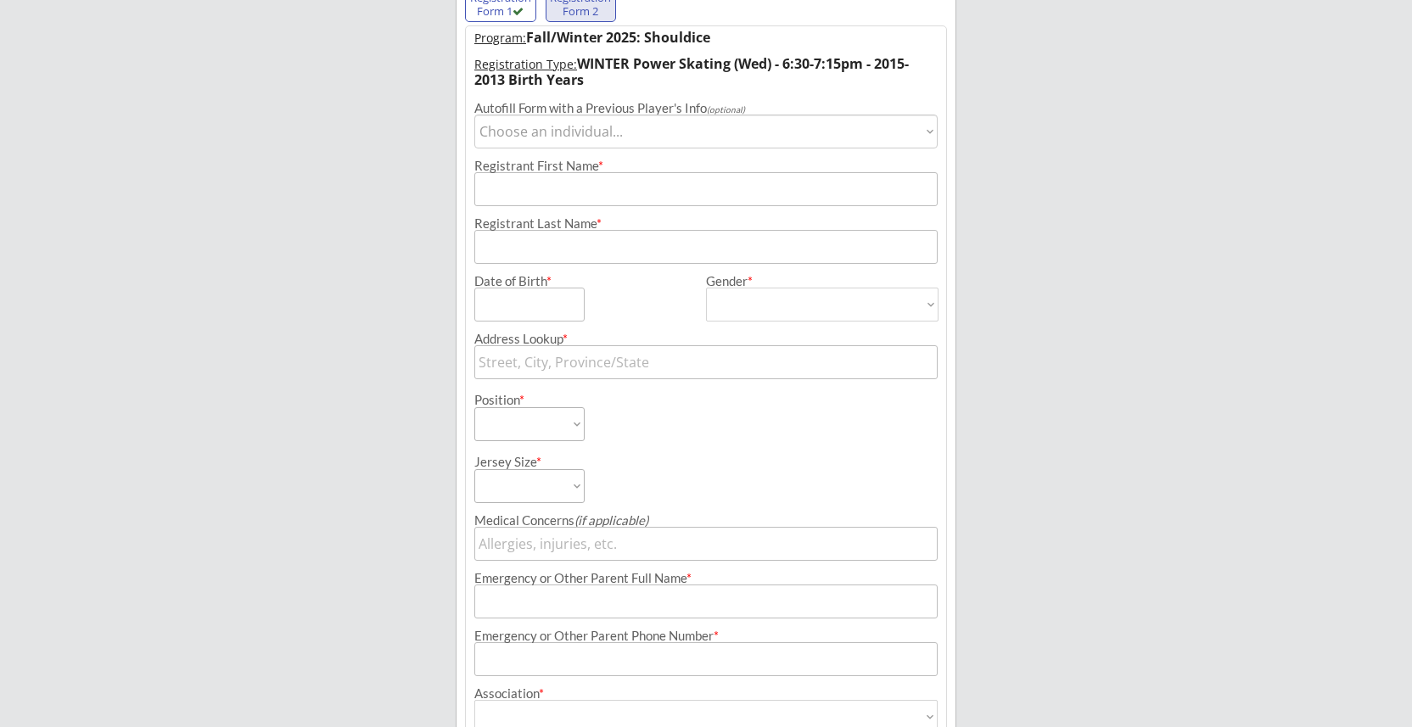
scroll to position [139, 0]
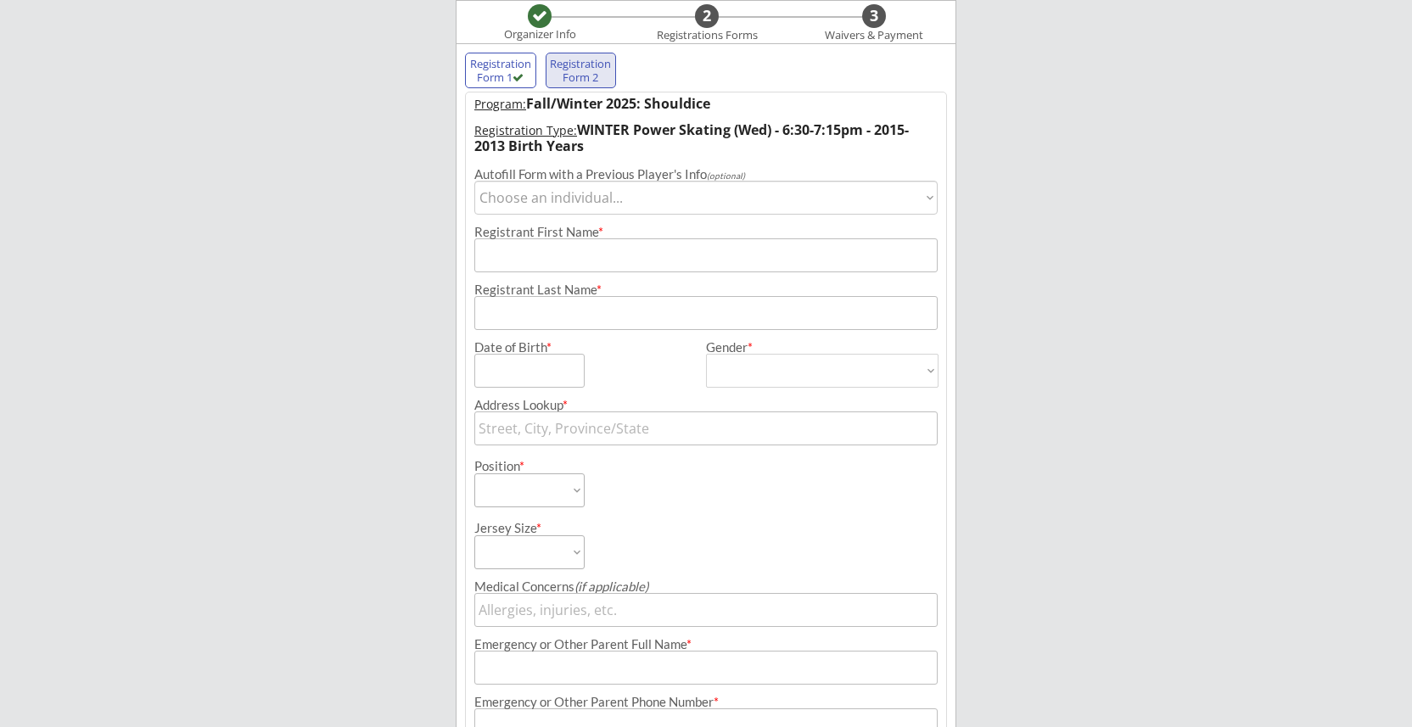
select select ""1348695171700984260__LOOKUP__1757304834926x764365876350156800""
type input "Ben"
type input "[PERSON_NAME]"
type input "[DATE]"
type input "[STREET_ADDRESS]"
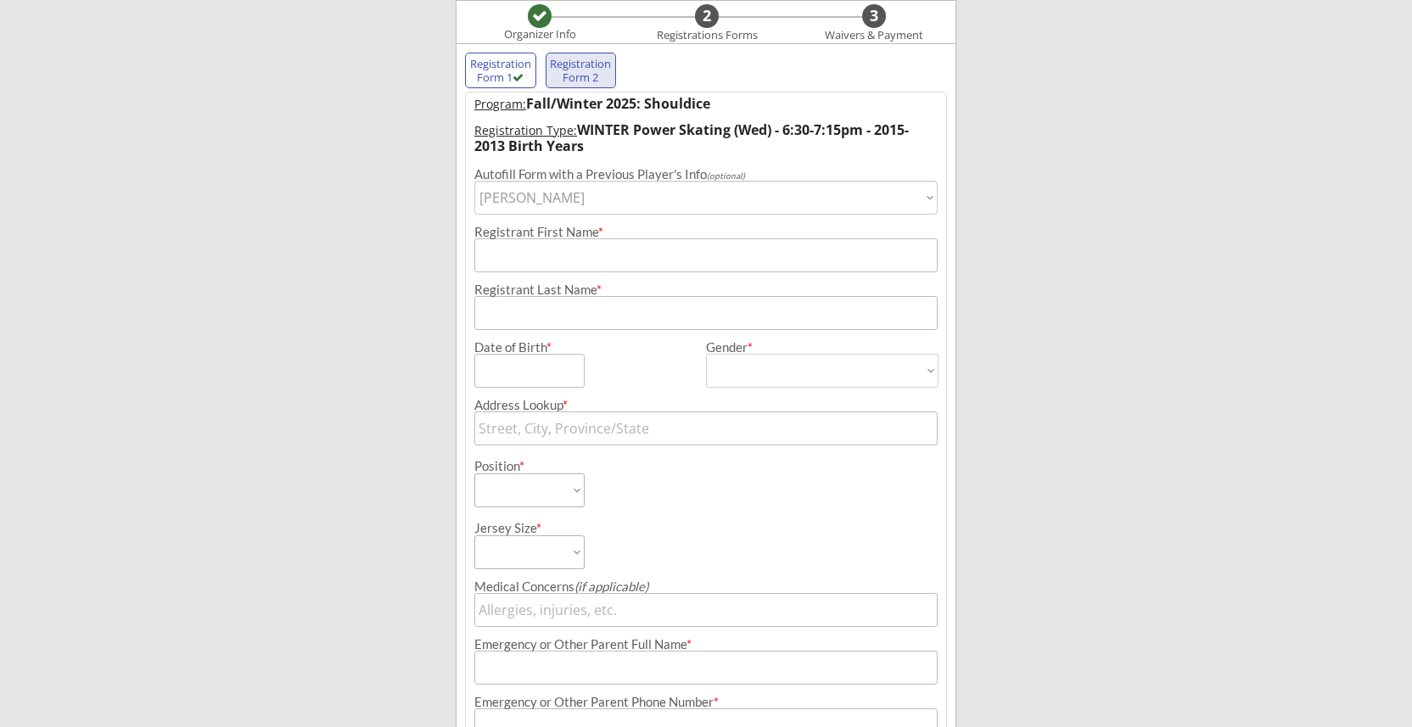
type input "[STREET_ADDRESS]"
type input "[GEOGRAPHIC_DATA]"
type input "T3E 4V9"
type input "[GEOGRAPHIC_DATA]"
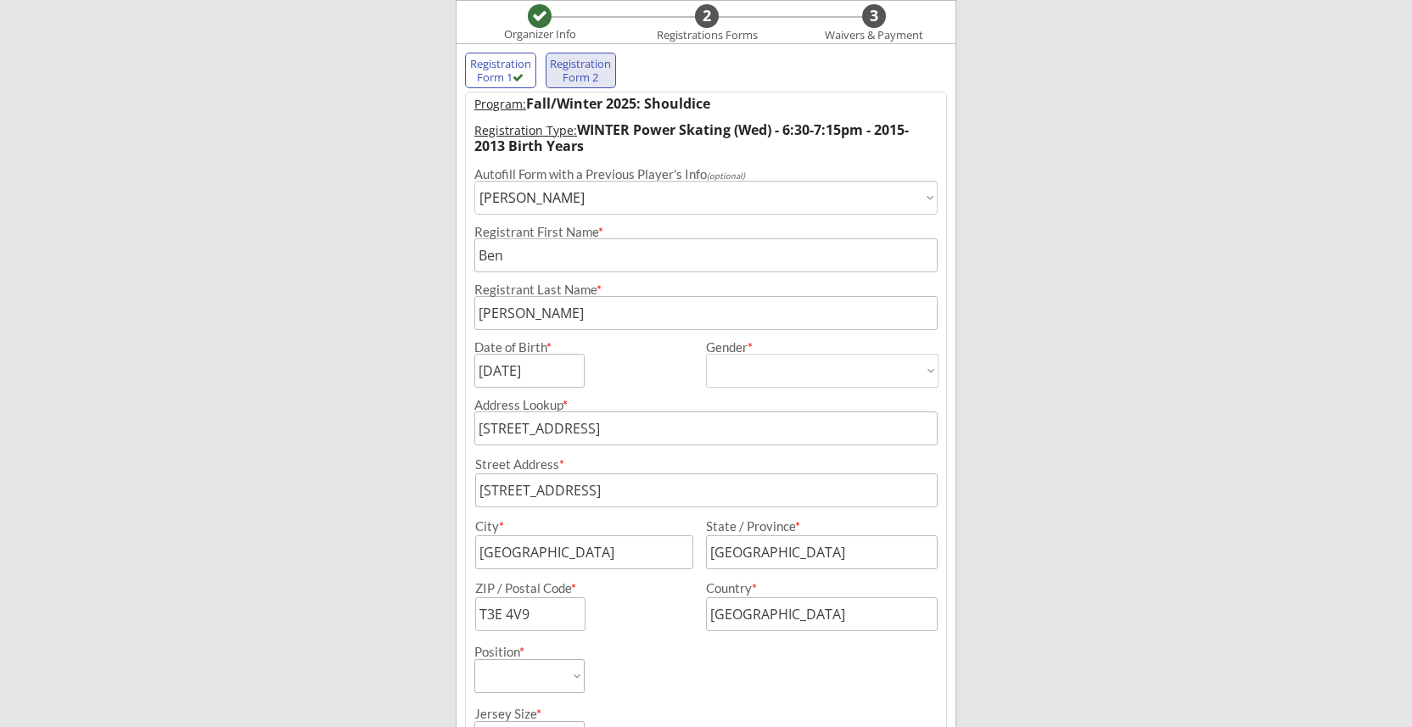
type input "[DEMOGRAPHIC_DATA]"
select select ""[DEMOGRAPHIC_DATA]""
select select ""Forward""
select select ""Youth L""
type input "[PERSON_NAME]"
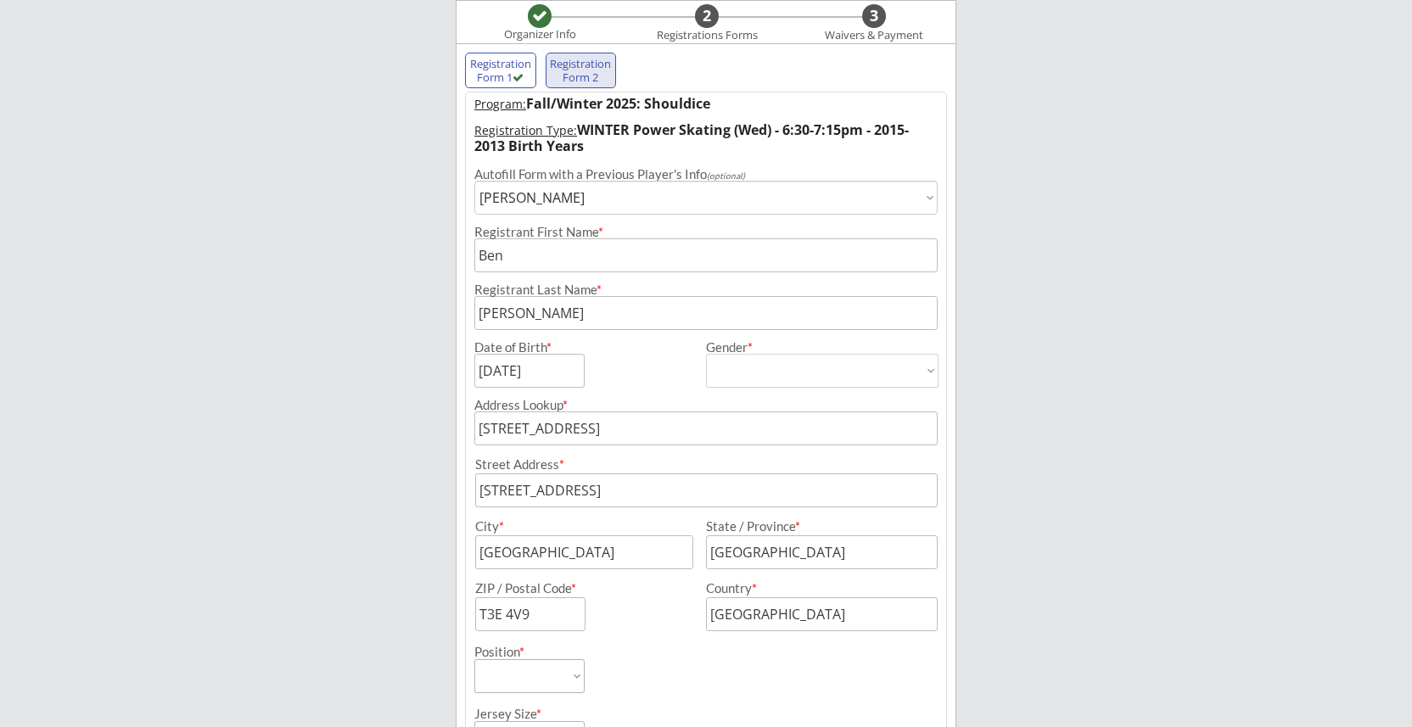
type input "[PHONE_NUMBER]"
type input "Glenlake Hawks Minor Hockey Club"
select select ""Glenlake Hawks Minor Hockey Club""
type input "U11"
select select ""U11""
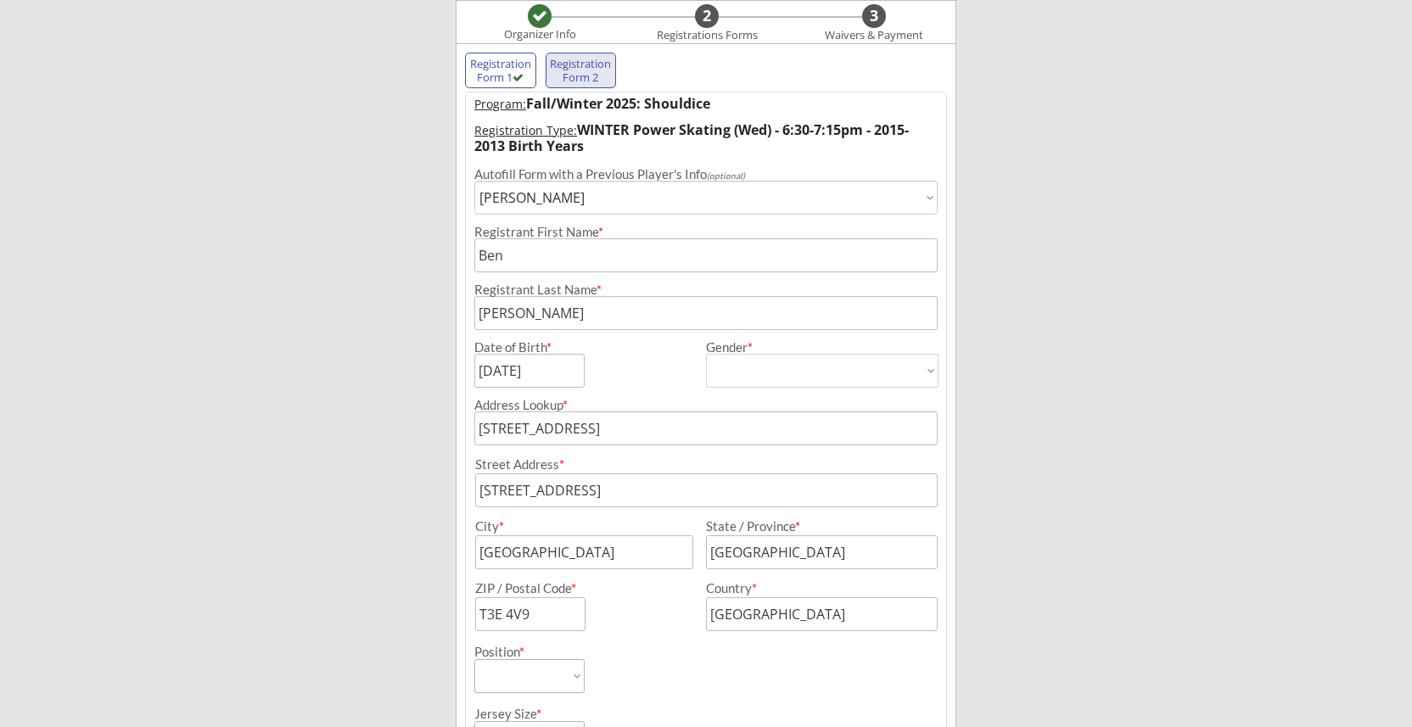
type input "Division 3"
select select ""Division 3""
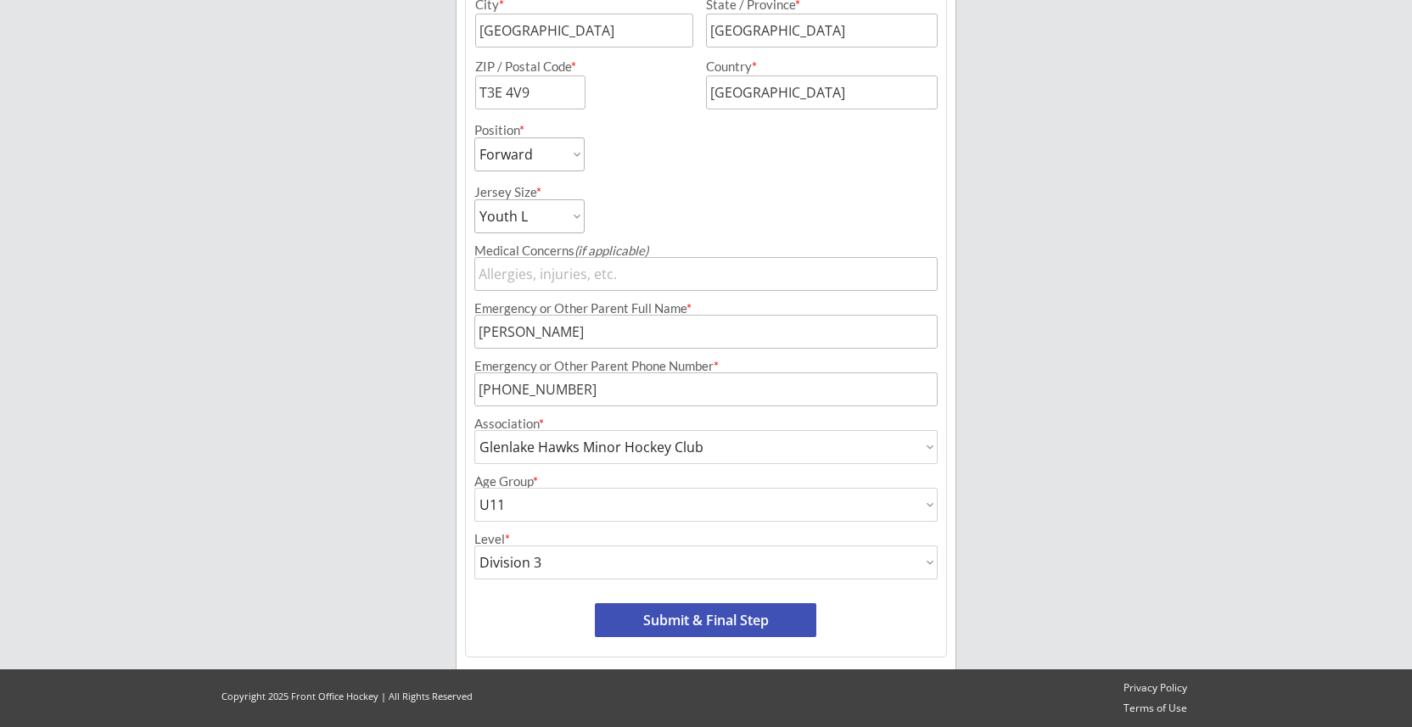
scroll to position [661, 0]
click at [685, 624] on button "Submit & Final Step" at bounding box center [705, 620] width 221 height 34
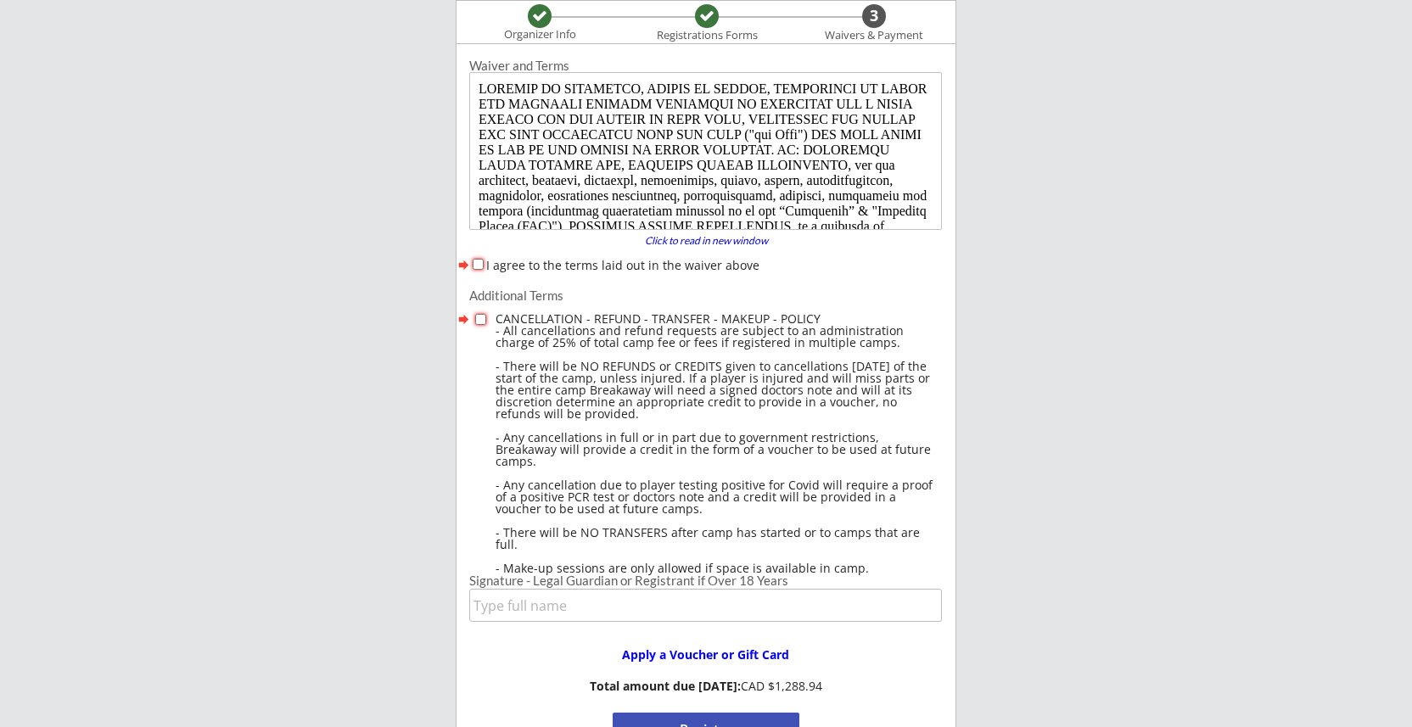
scroll to position [0, 0]
click at [477, 260] on input "I agree to the terms laid out in the waiver above" at bounding box center [477, 264] width 11 height 11
checkbox input "true"
click at [484, 332] on div at bounding box center [483, 323] width 23 height 24
click at [481, 321] on input "checkbox" at bounding box center [480, 319] width 11 height 11
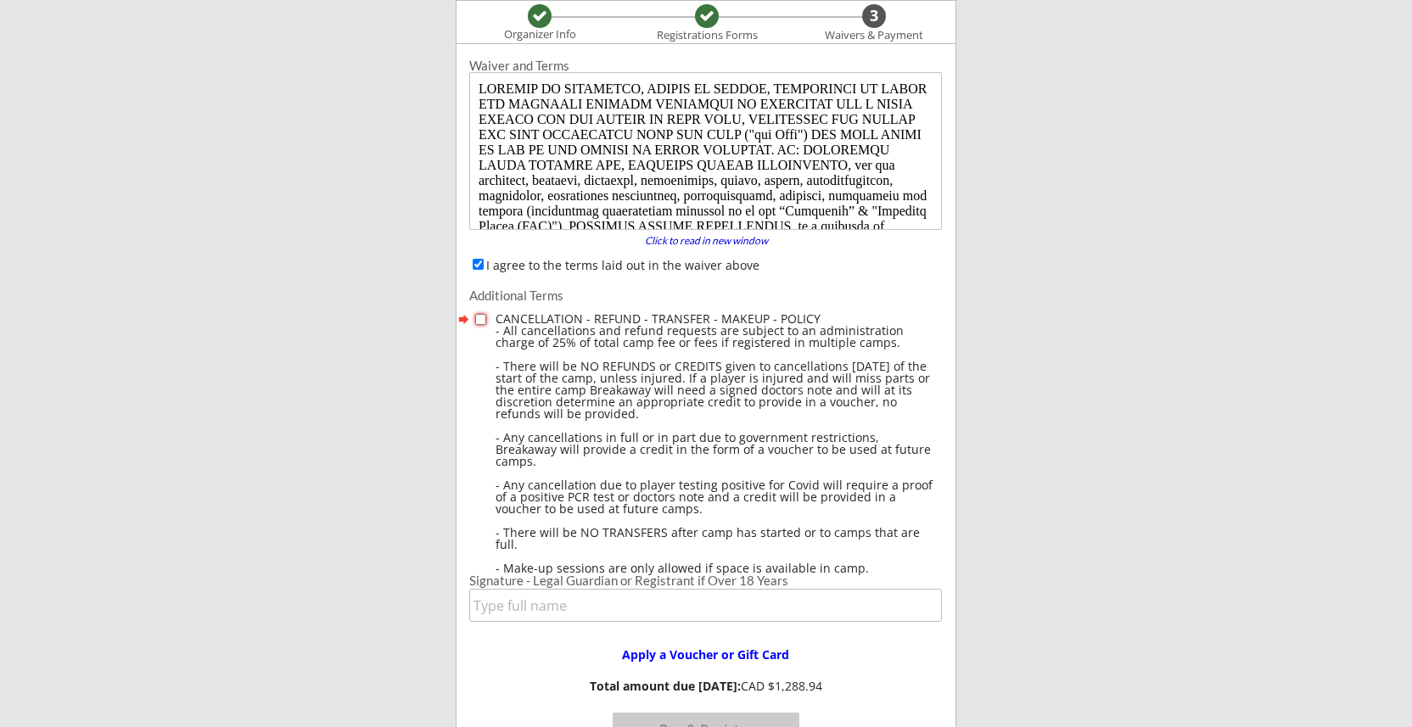
checkbox input "true"
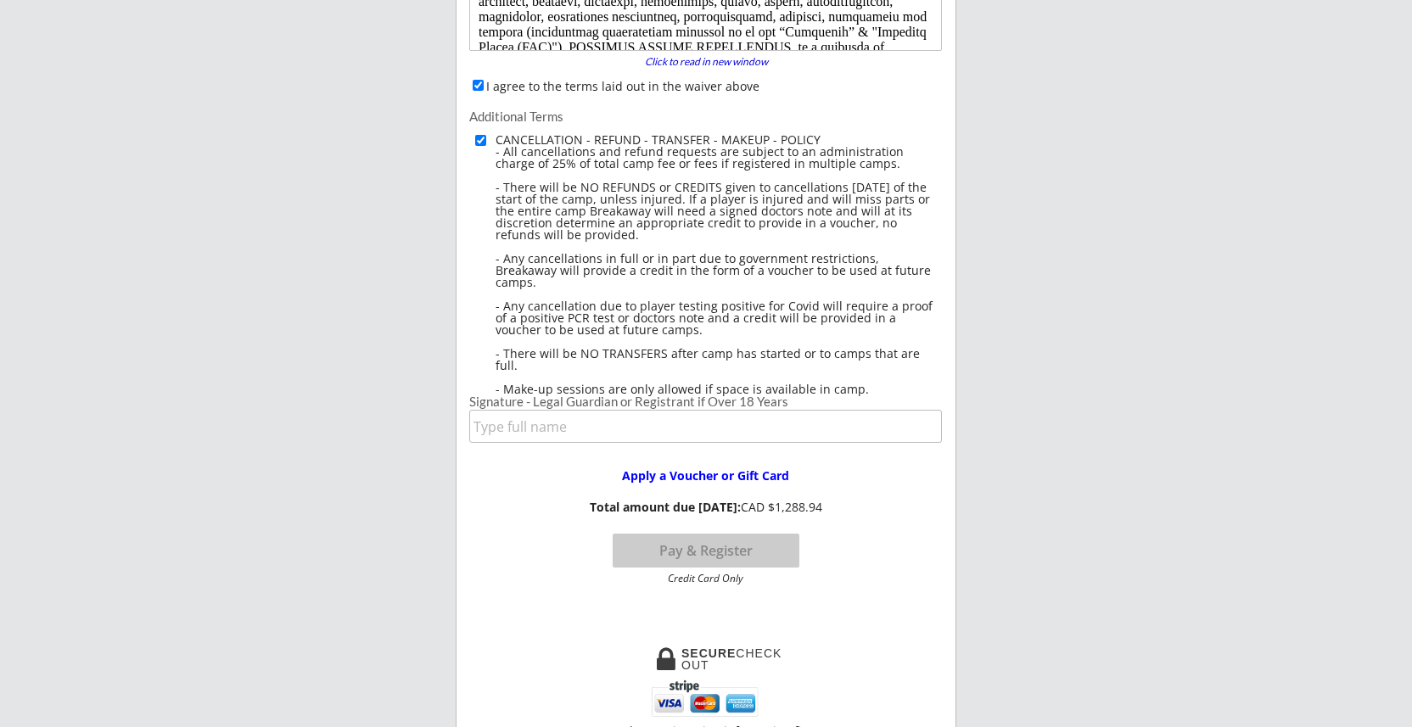
scroll to position [319, 0]
click at [632, 429] on input "input" at bounding box center [705, 425] width 472 height 33
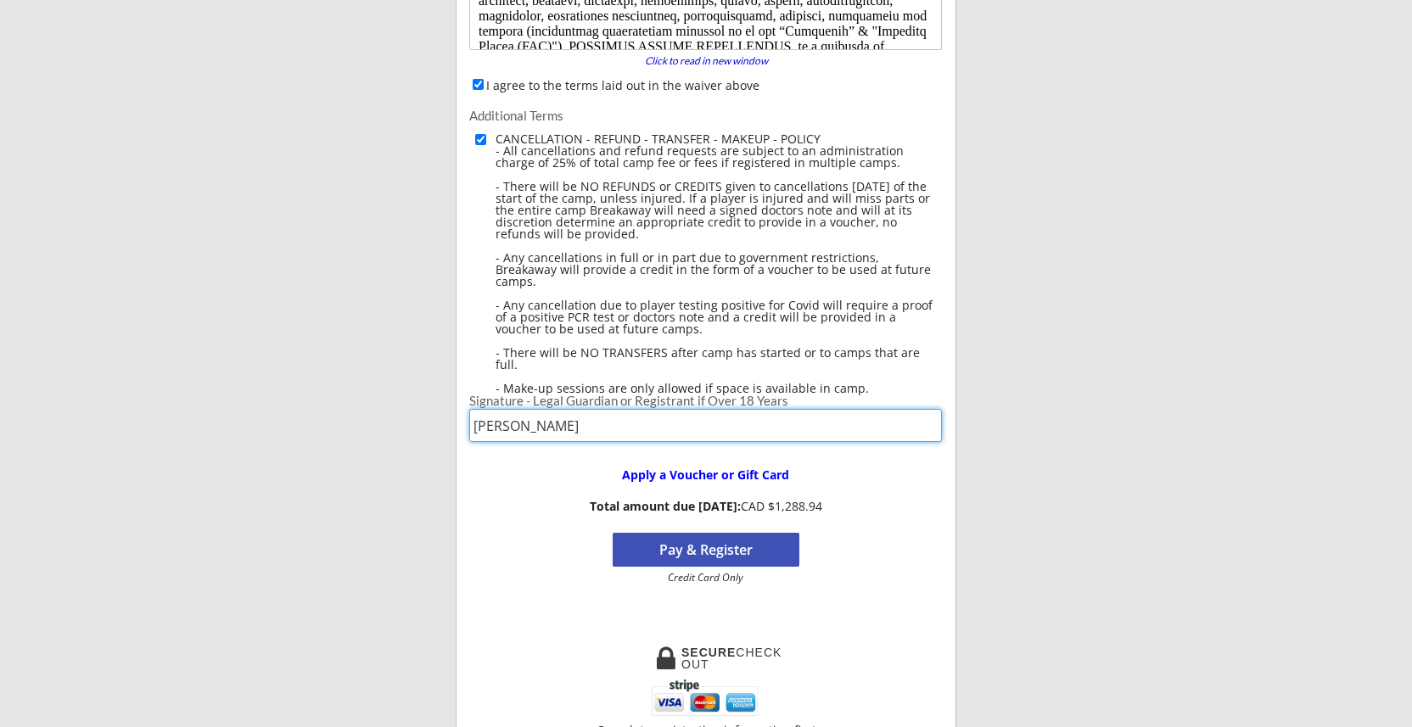
type input "[PERSON_NAME]"
click at [784, 553] on button "Pay & Register" at bounding box center [705, 550] width 187 height 34
